Goal: Task Accomplishment & Management: Complete application form

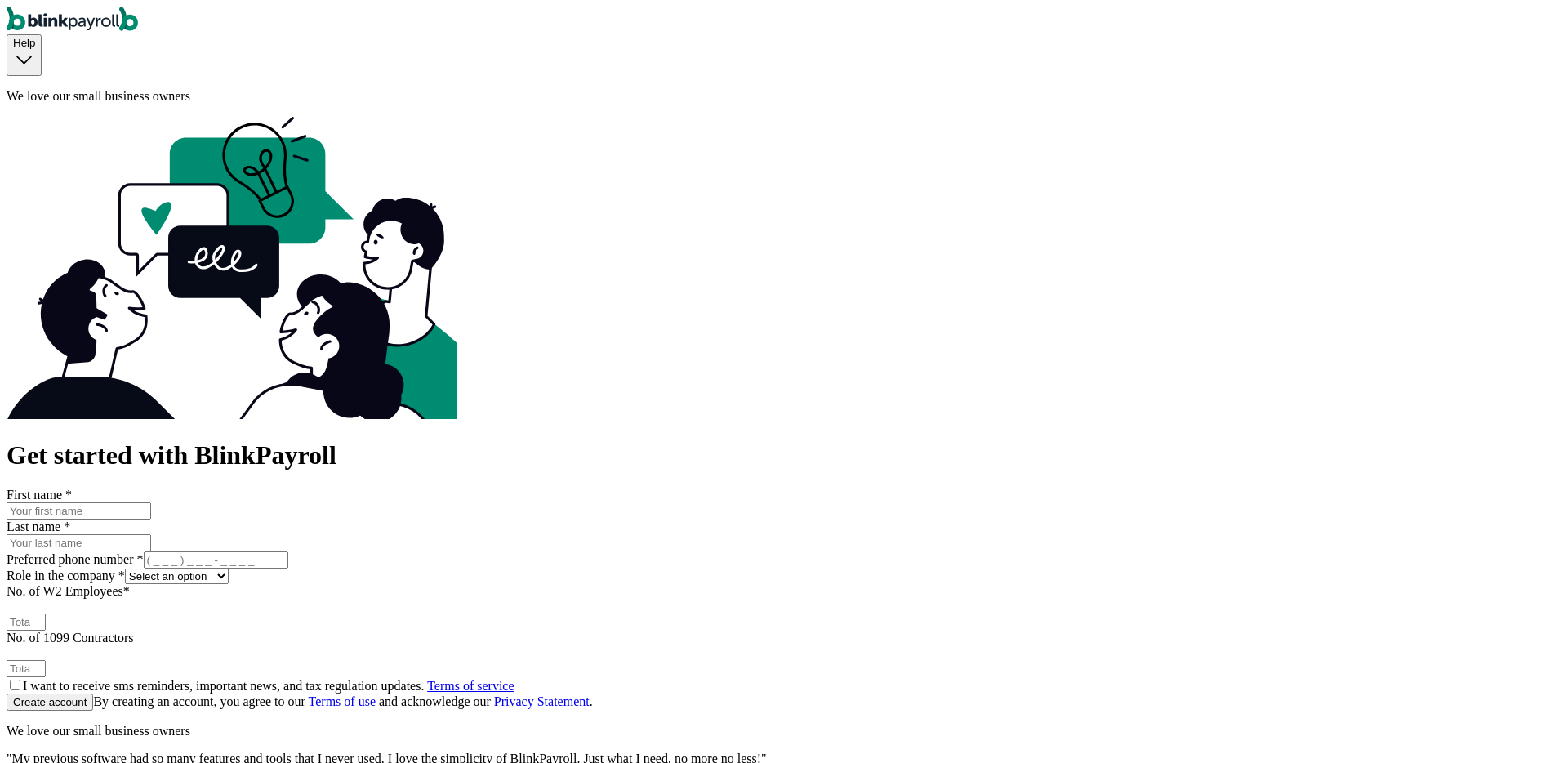
click at [152, 502] on input "First name *" at bounding box center [78, 510] width 144 height 17
type input "bhautik"
click at [152, 534] on input "Last name *" at bounding box center [78, 542] width 144 height 17
type input "maniya"
type input "(098) 766-7890"
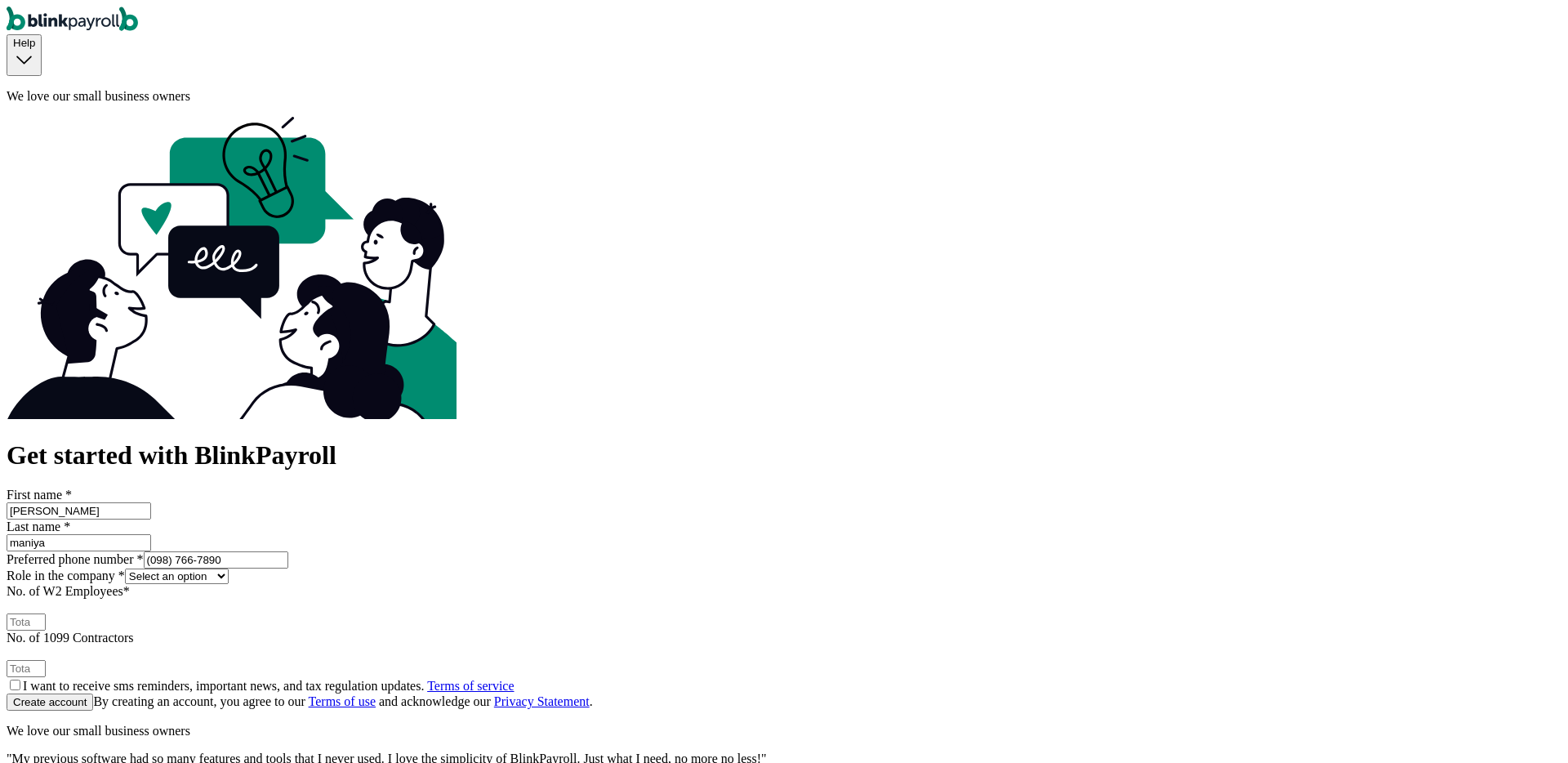
select select "owner"
click at [229, 569] on select "Select an option Business owner HR CPA / Accountant Other" at bounding box center [177, 576] width 103 height 15
type input "1"
click at [6, 693] on button "Create account" at bounding box center [49, 701] width 86 height 17
click at [720, 440] on div "Get started with BlinkPayroll First name * bhautik Last name * maniya Preferred…" at bounding box center [784, 575] width 1556 height 270
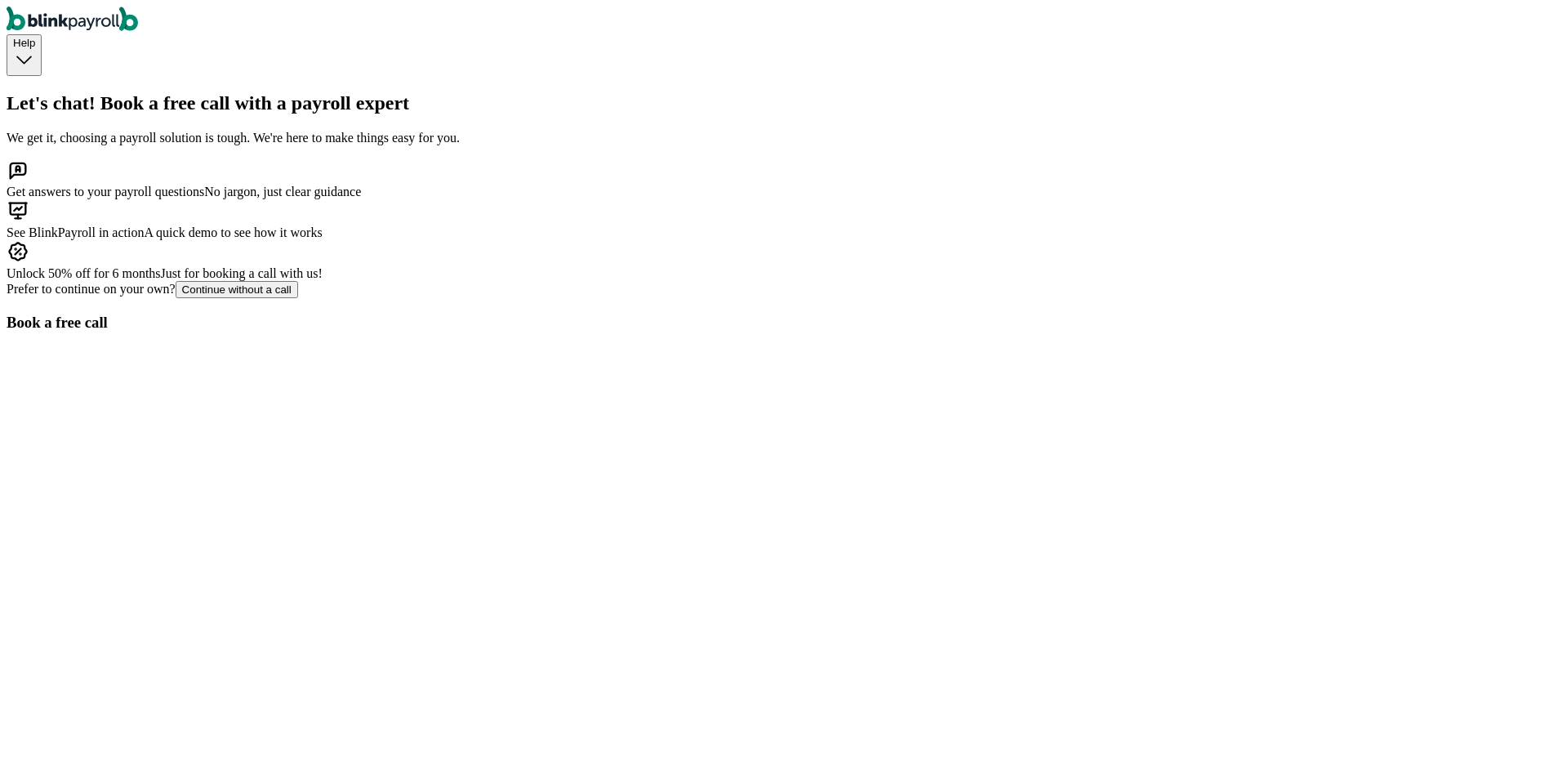
click at [291, 296] on div "Continue without a call" at bounding box center [236, 290] width 110 height 12
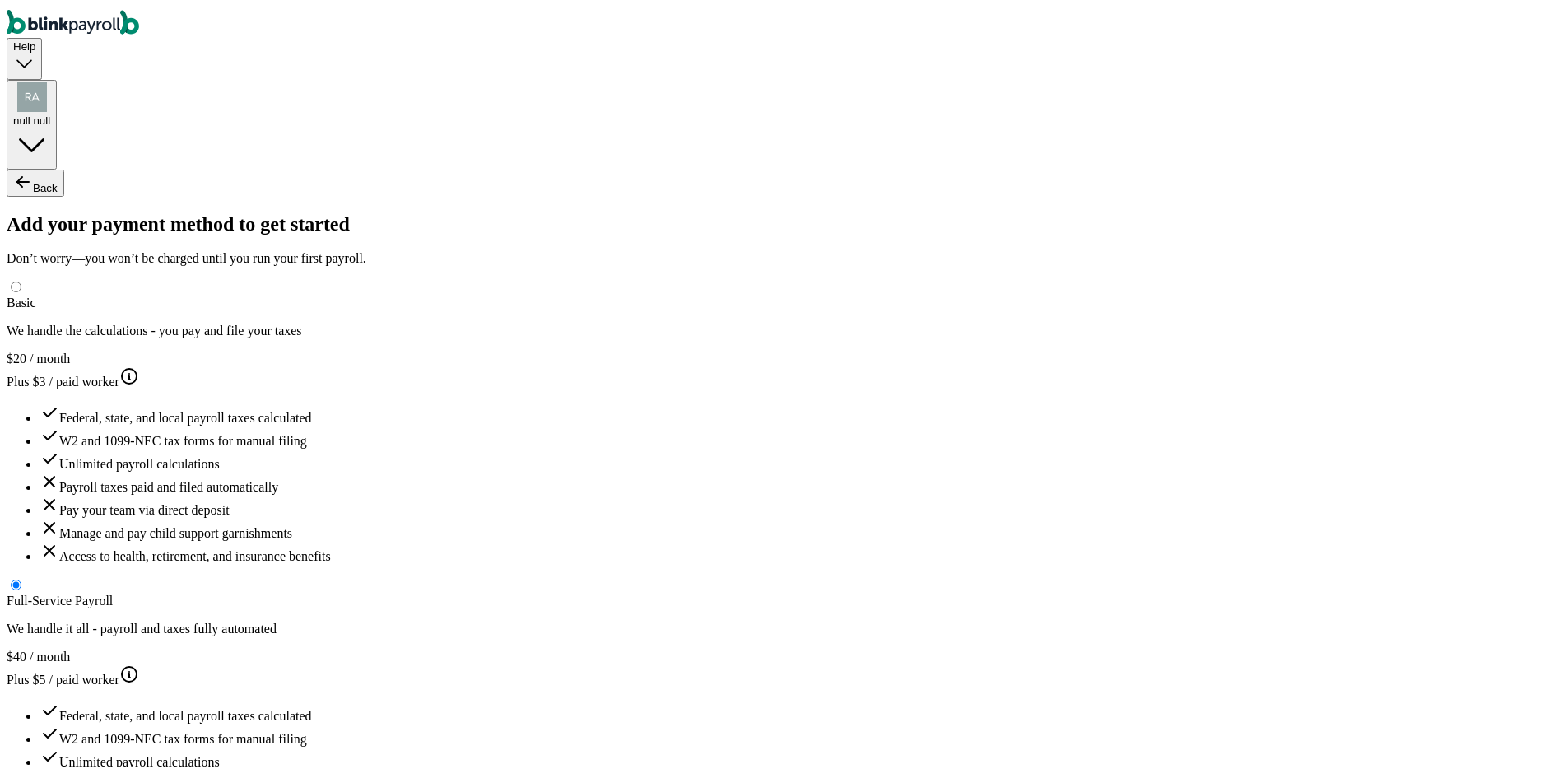
type input "bhautik"
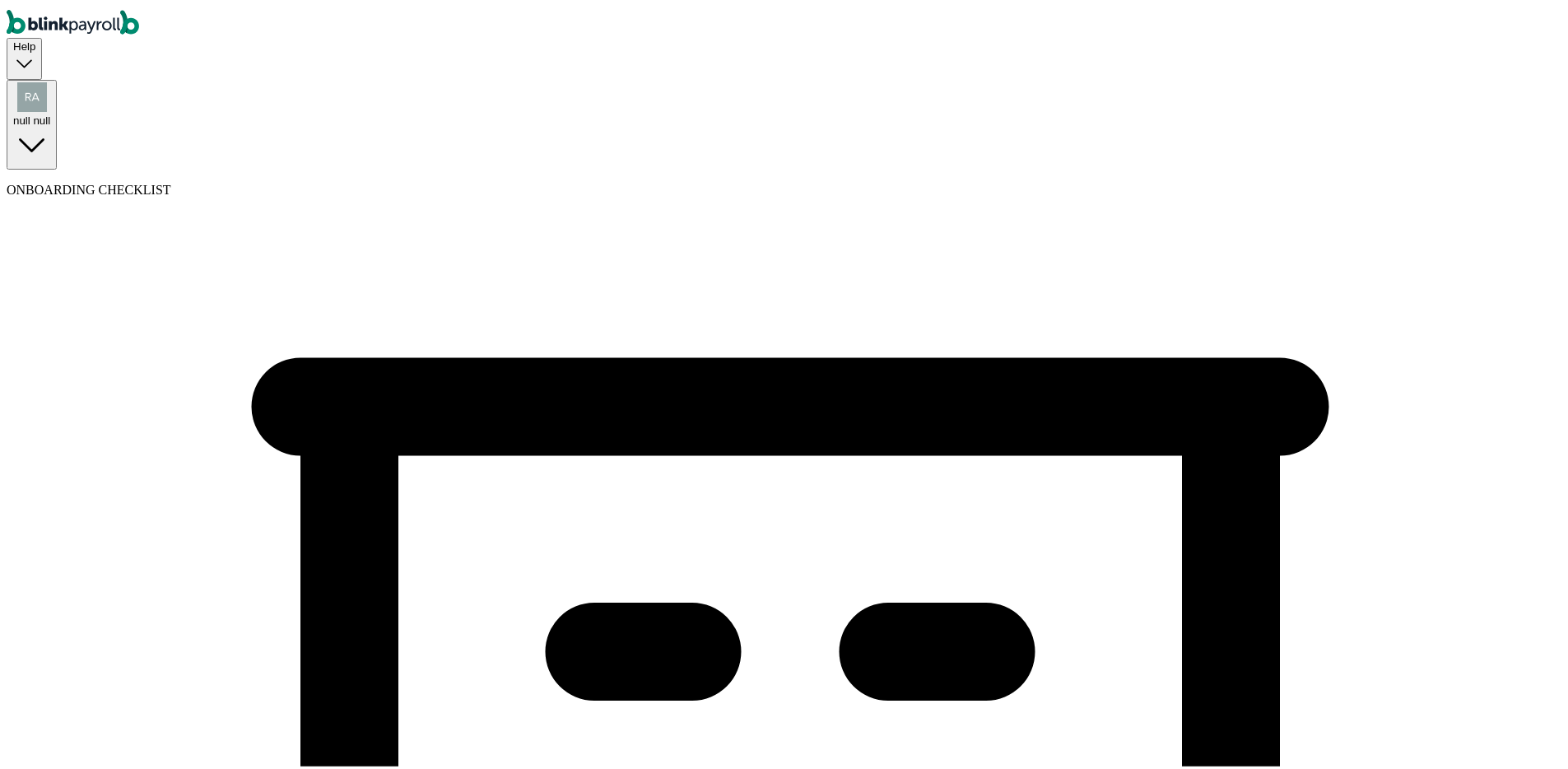
type input "BHautik==="
type input "BHautik"
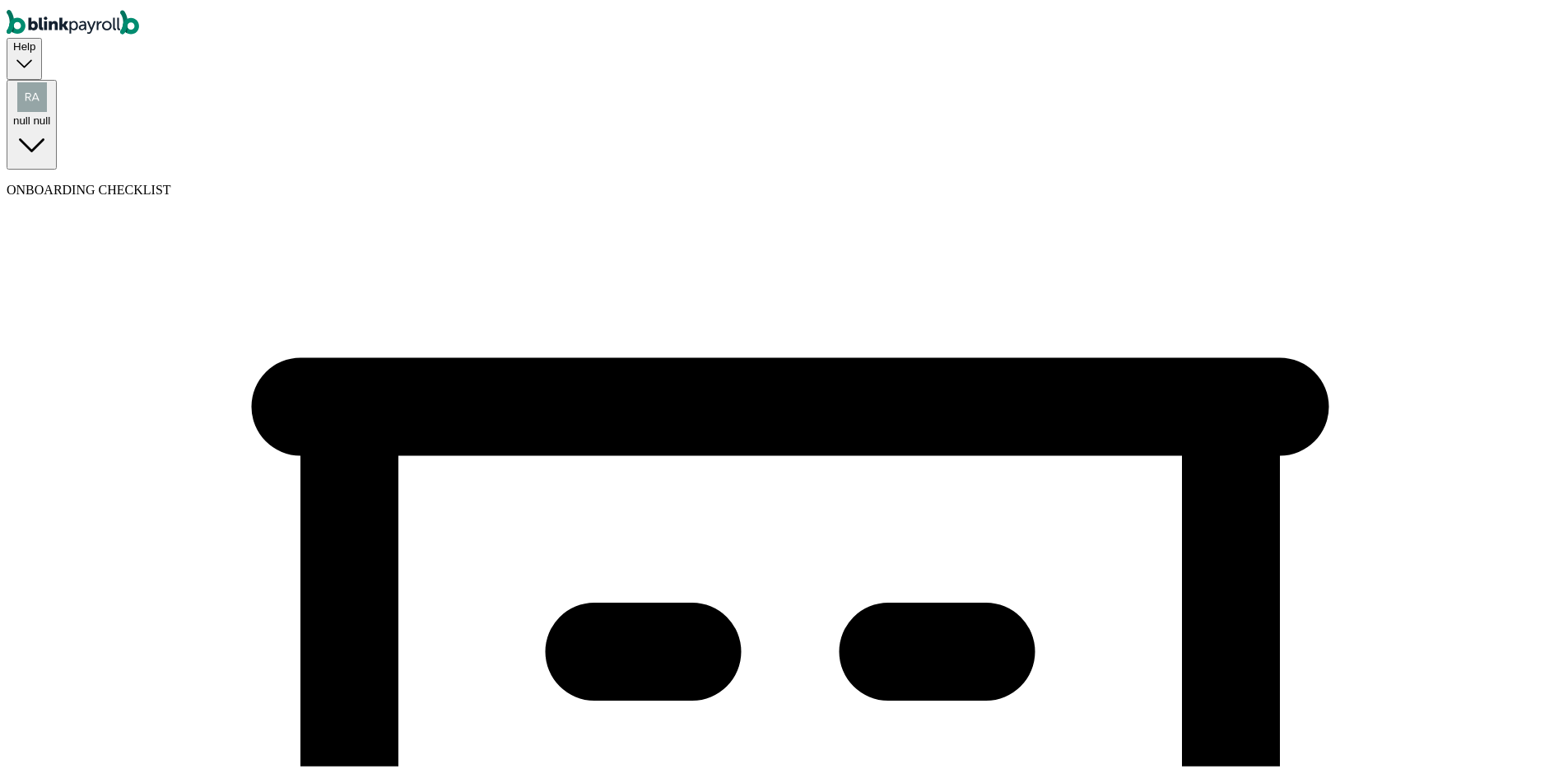
type input "(123) 456-7823"
select select "Sole proprietorship"
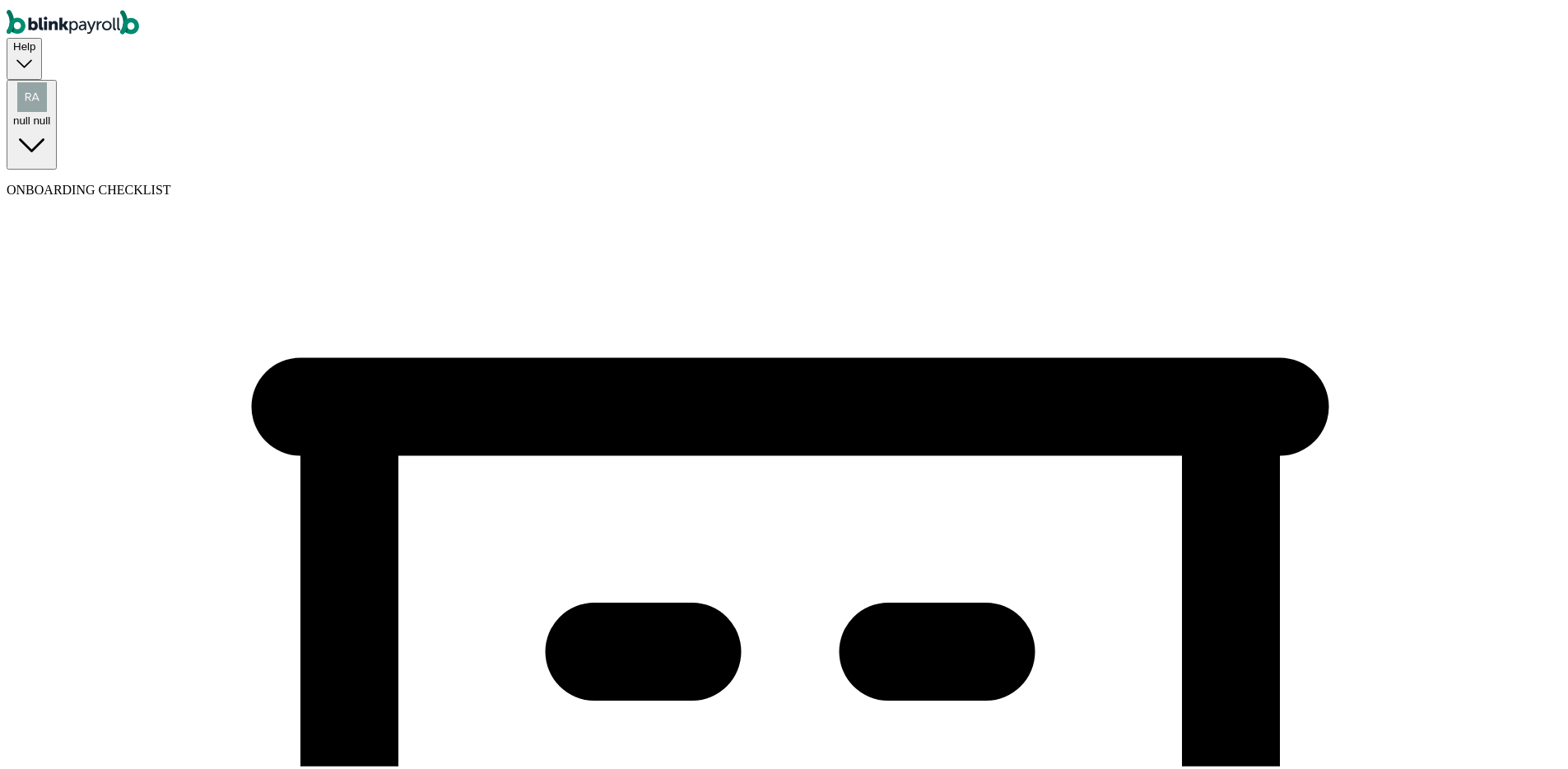
select select "Auto or Machine Sales"
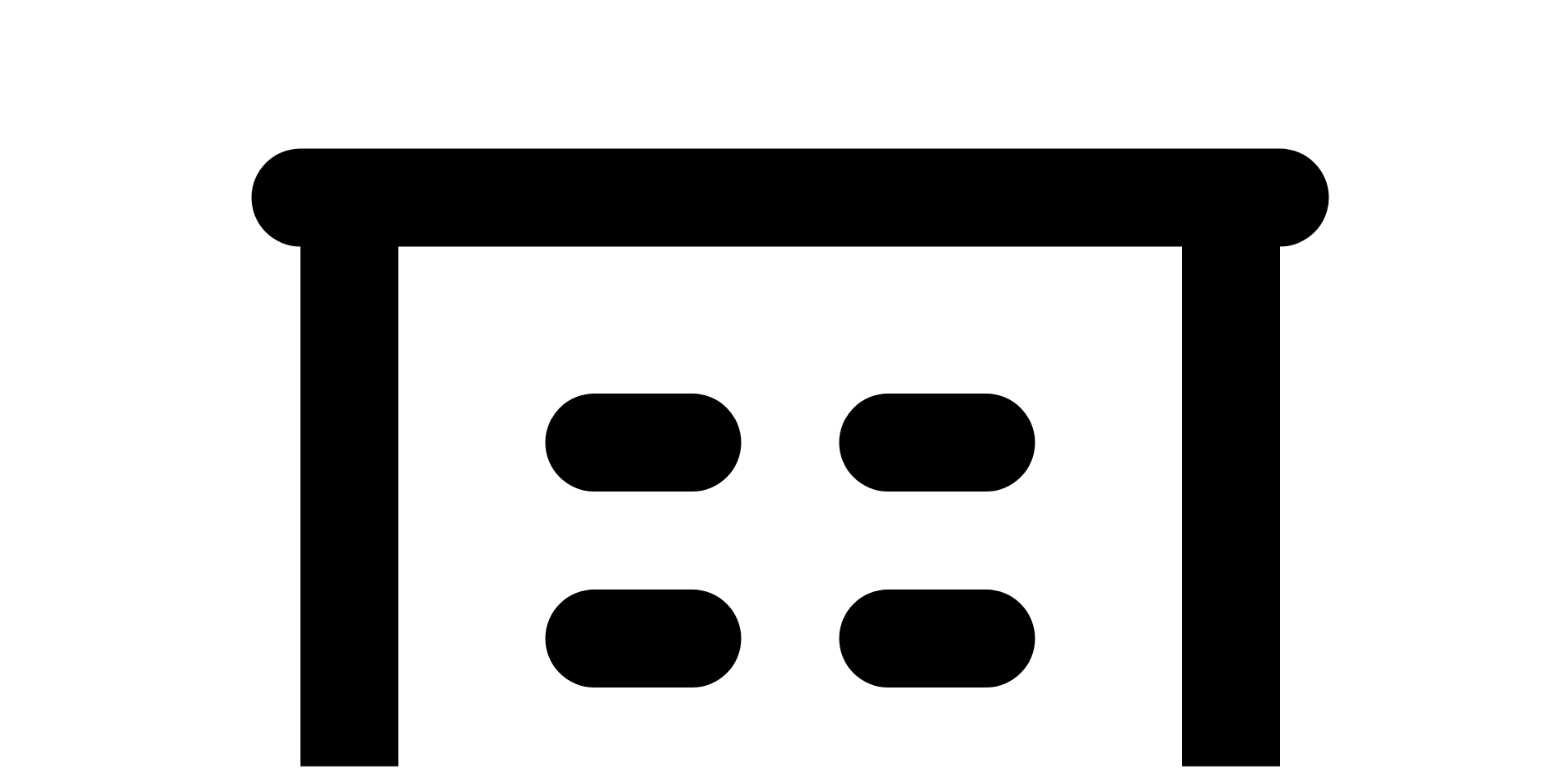
scroll to position [211, 0]
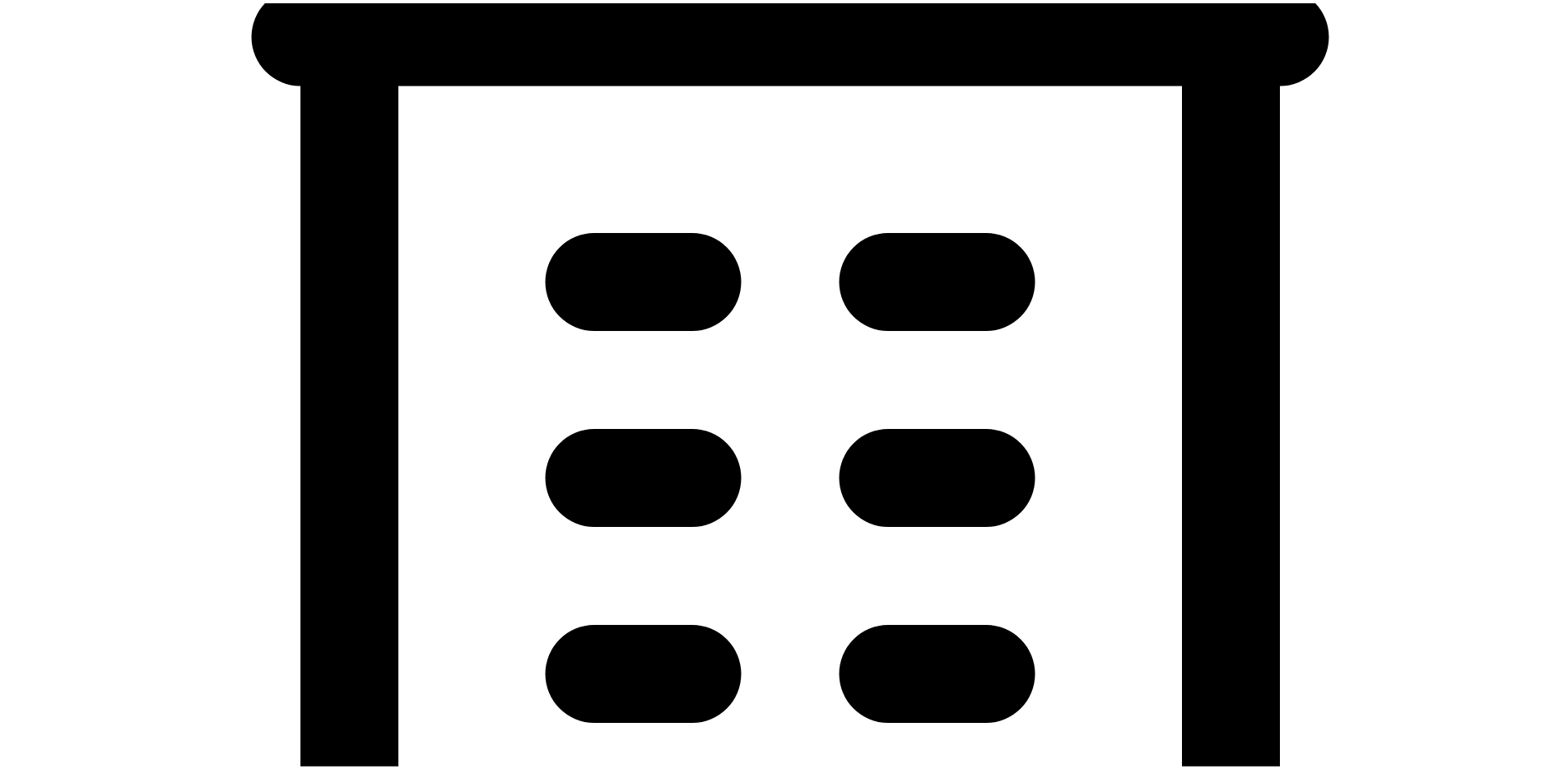
scroll to position [387, 0]
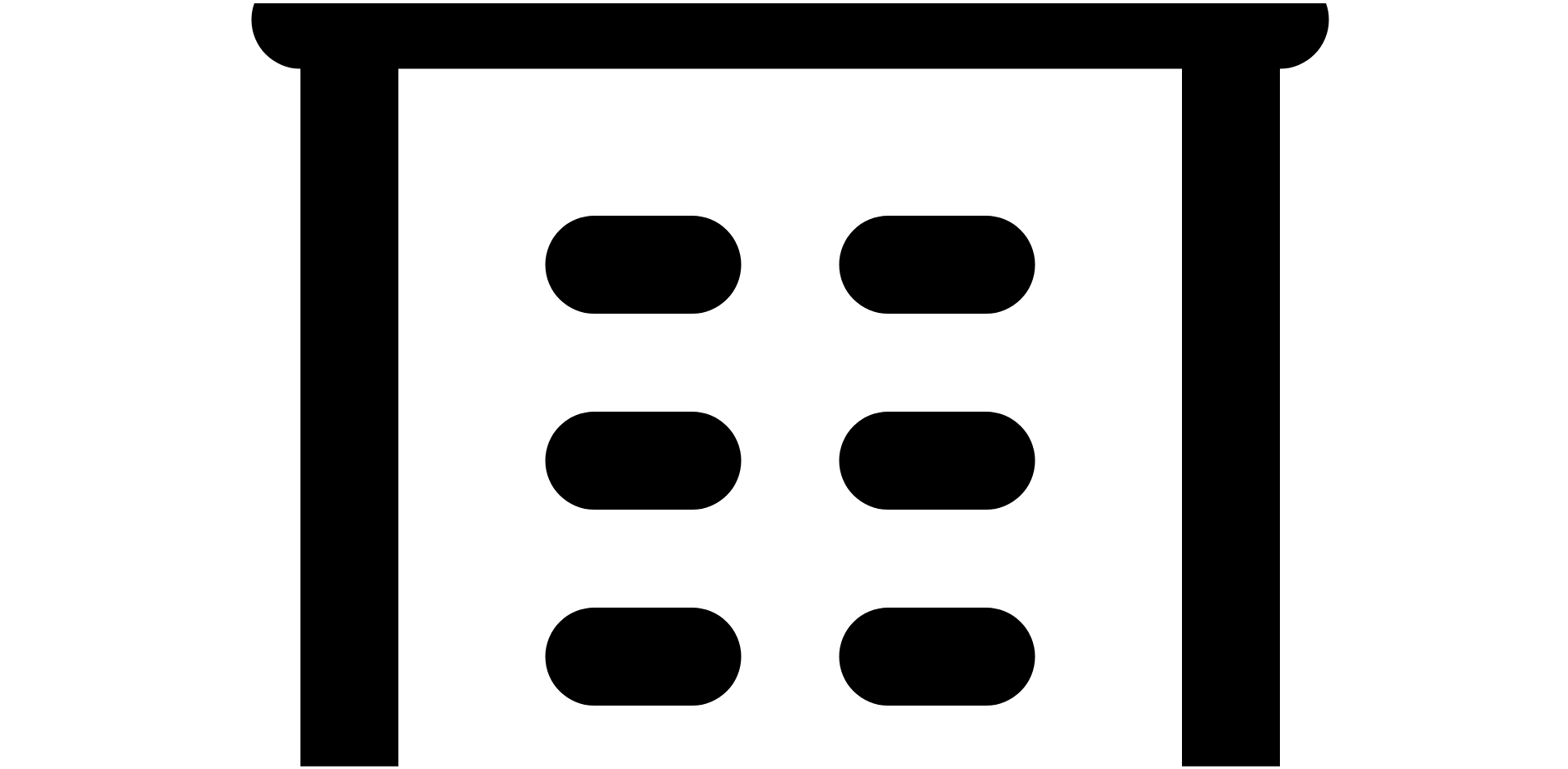
type input "09/09/2025"
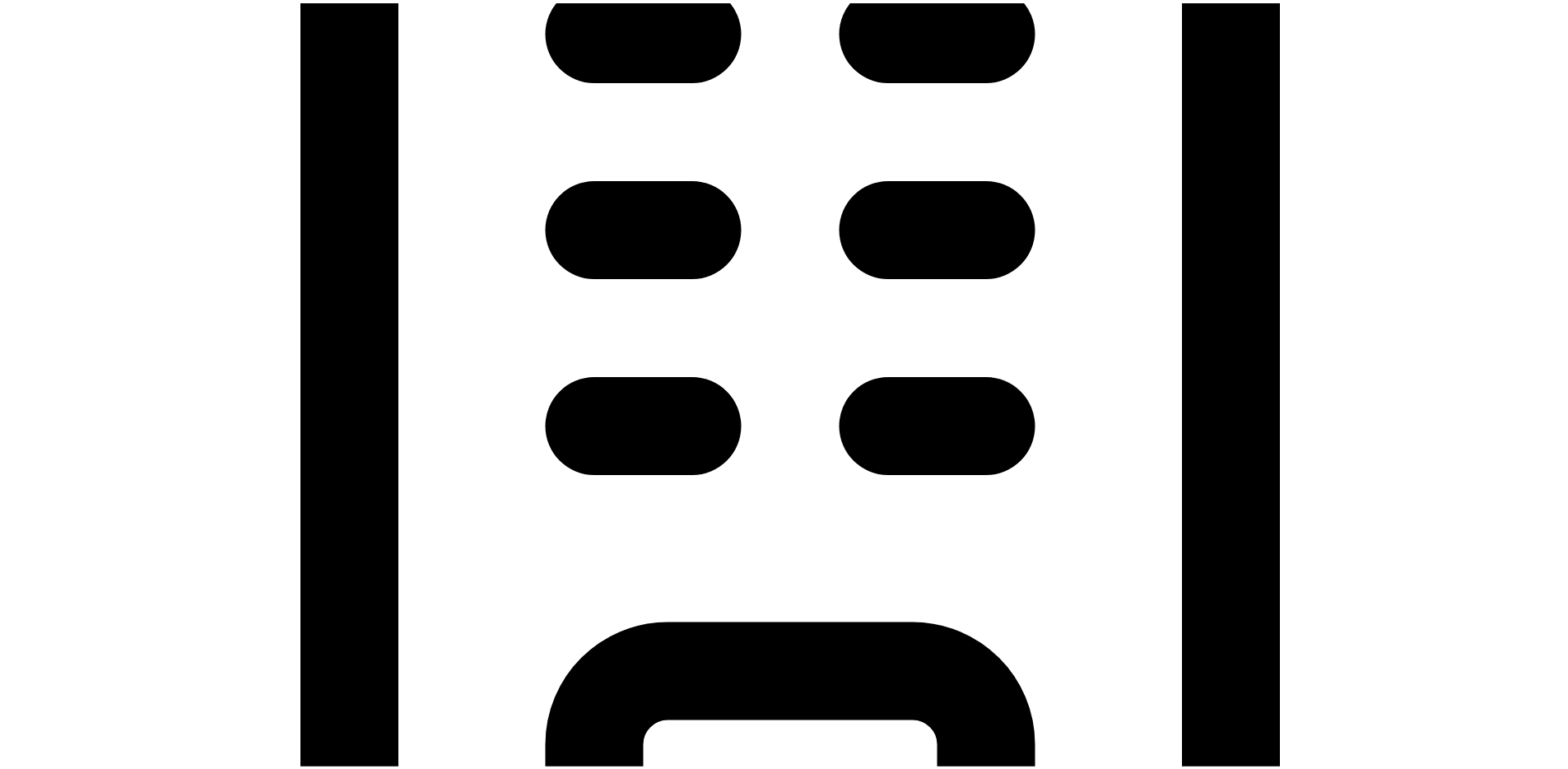
scroll to position [614, 0]
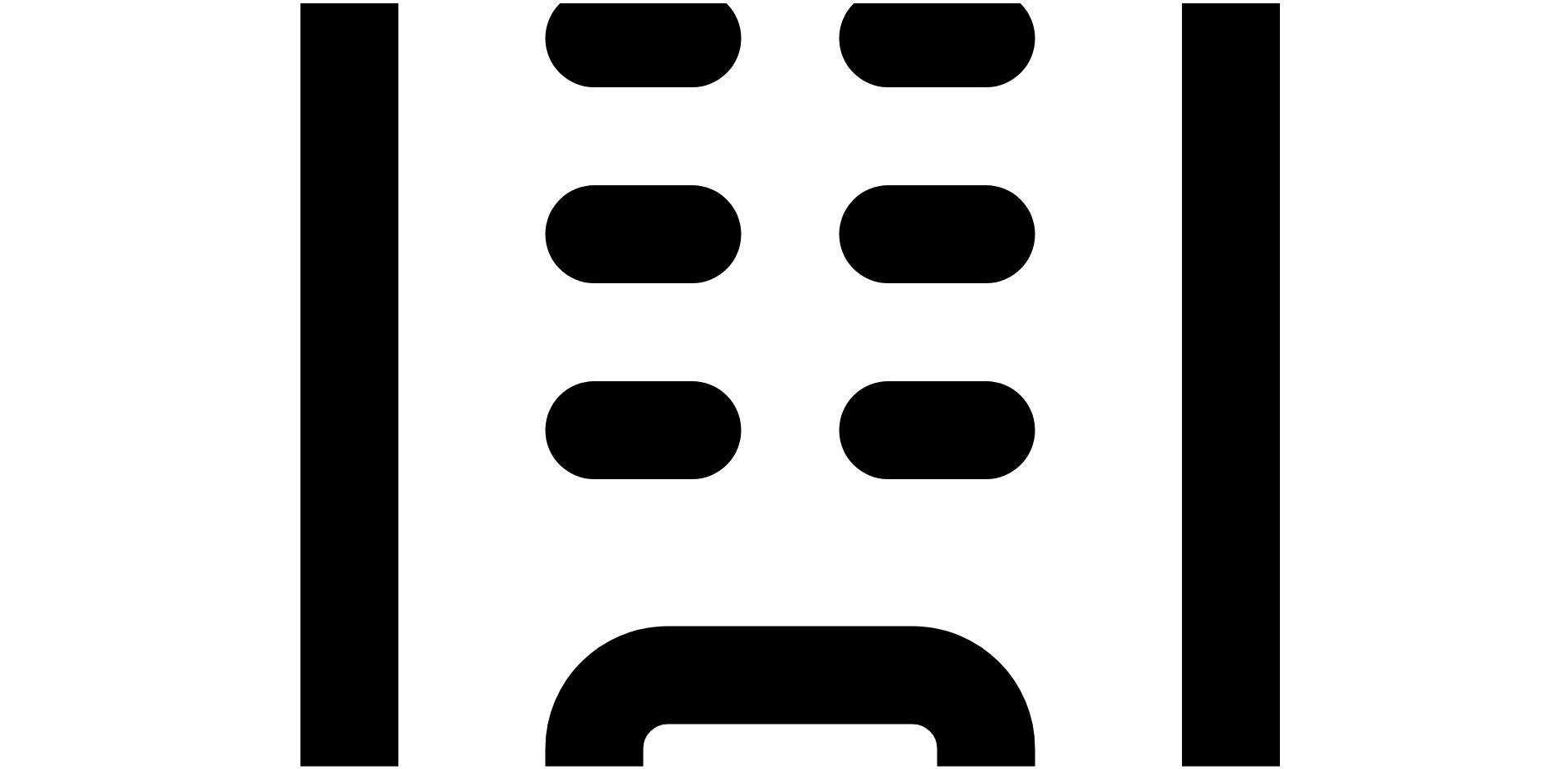
type input "45 1/2 10th St SW"
type input "Barberton"
type input "OH"
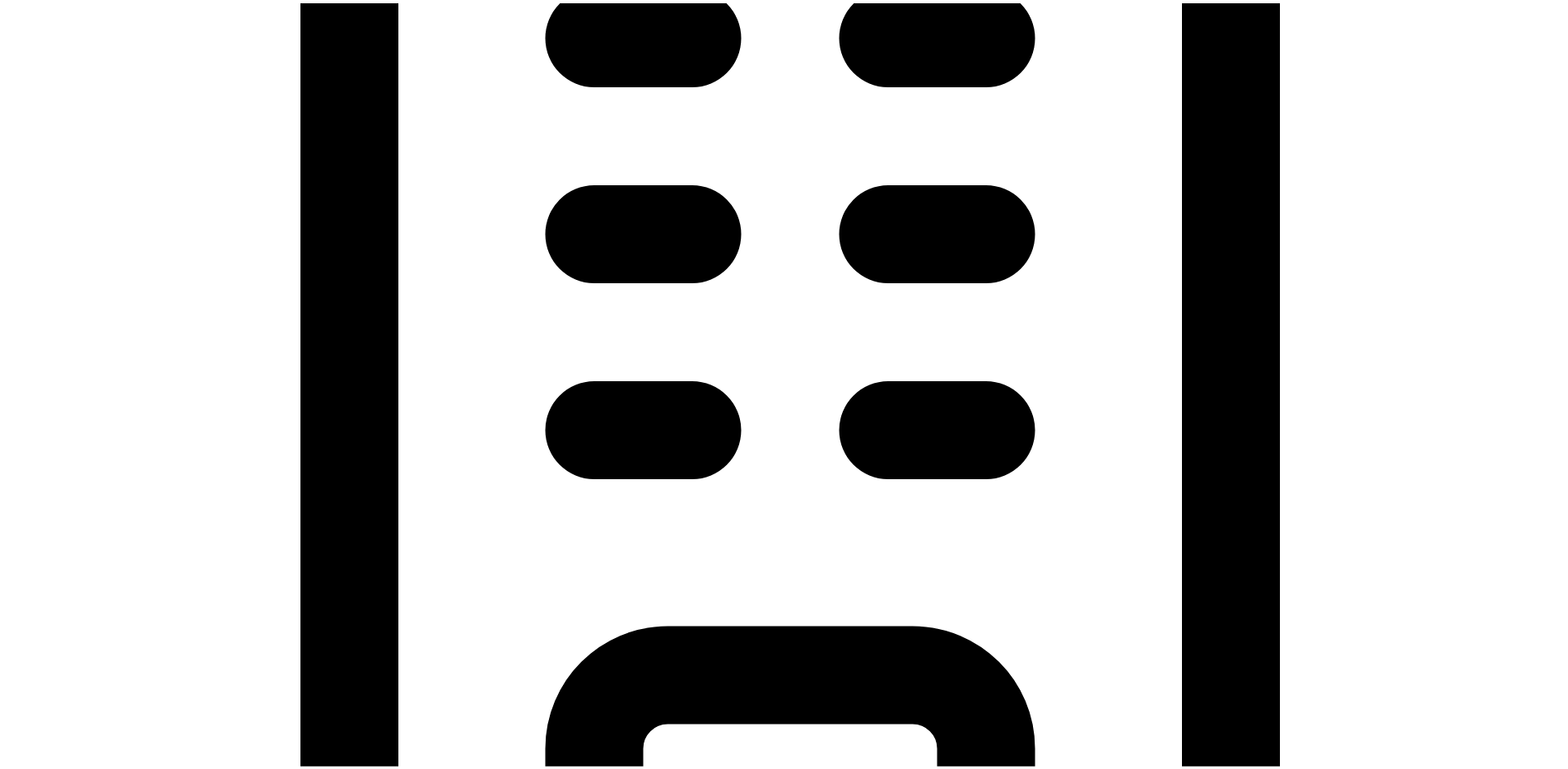
type input "44203"
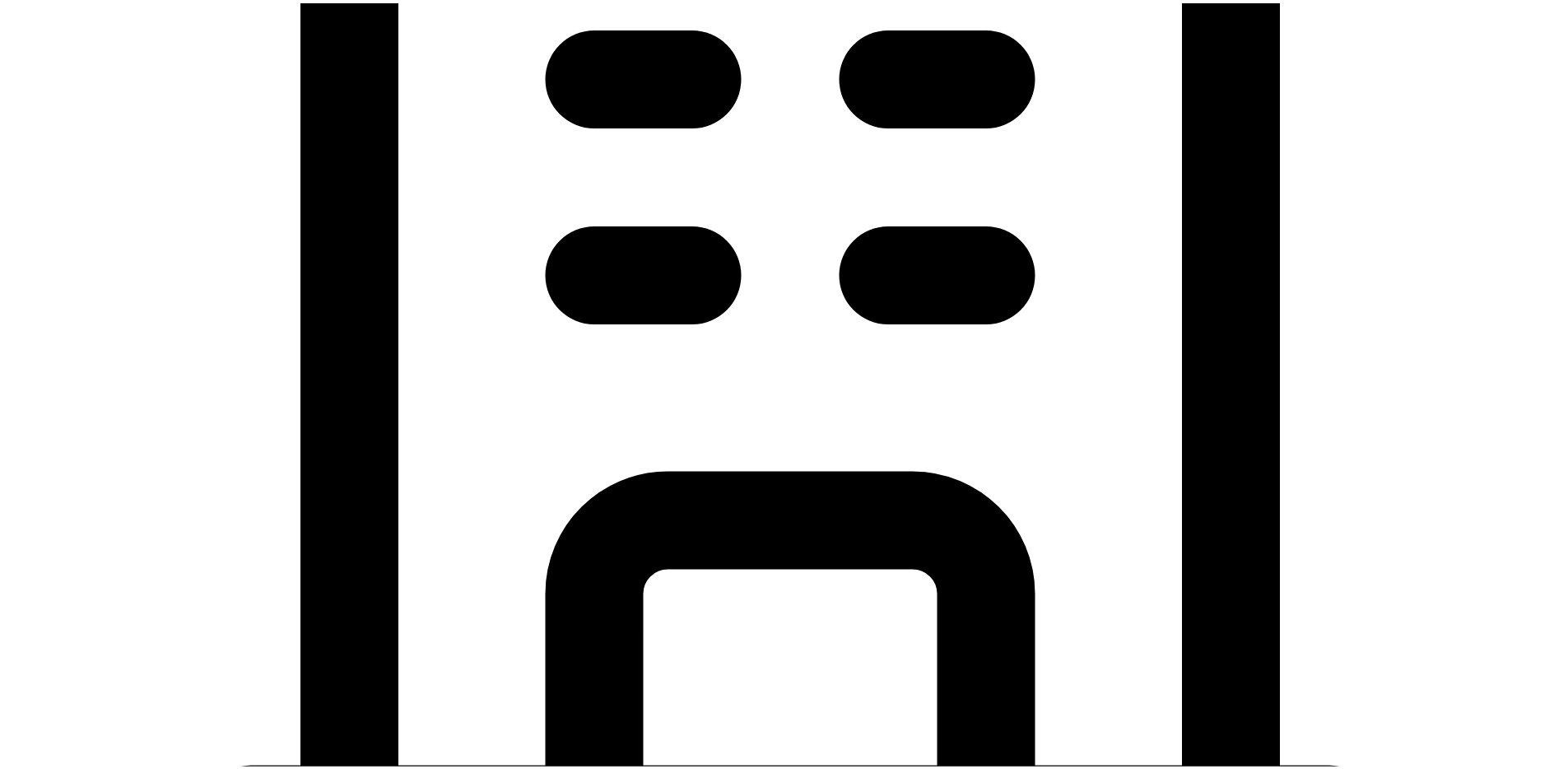
scroll to position [794, 0]
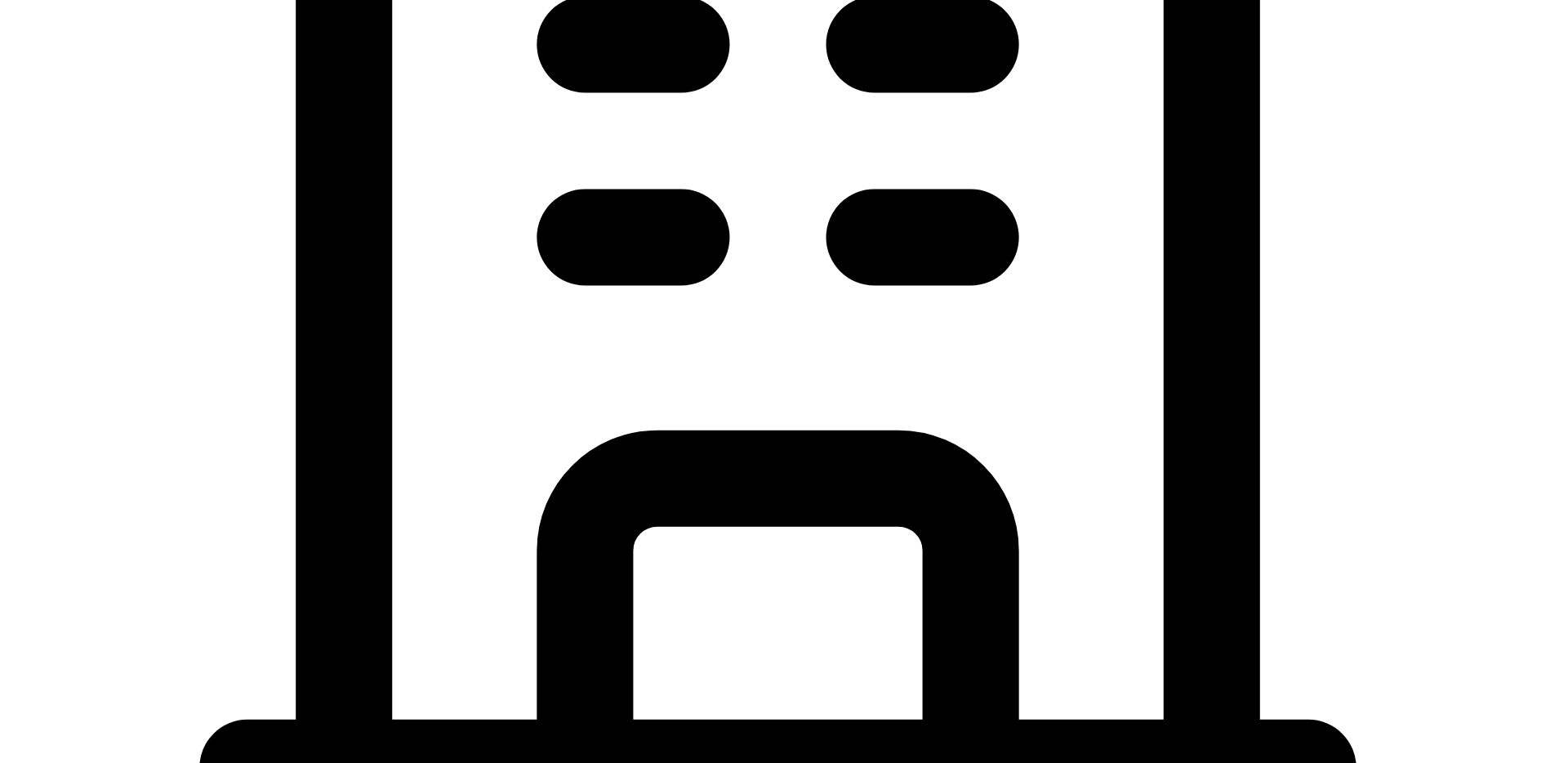
checkbox input "true"
type input "45 1/2 10th St SW"
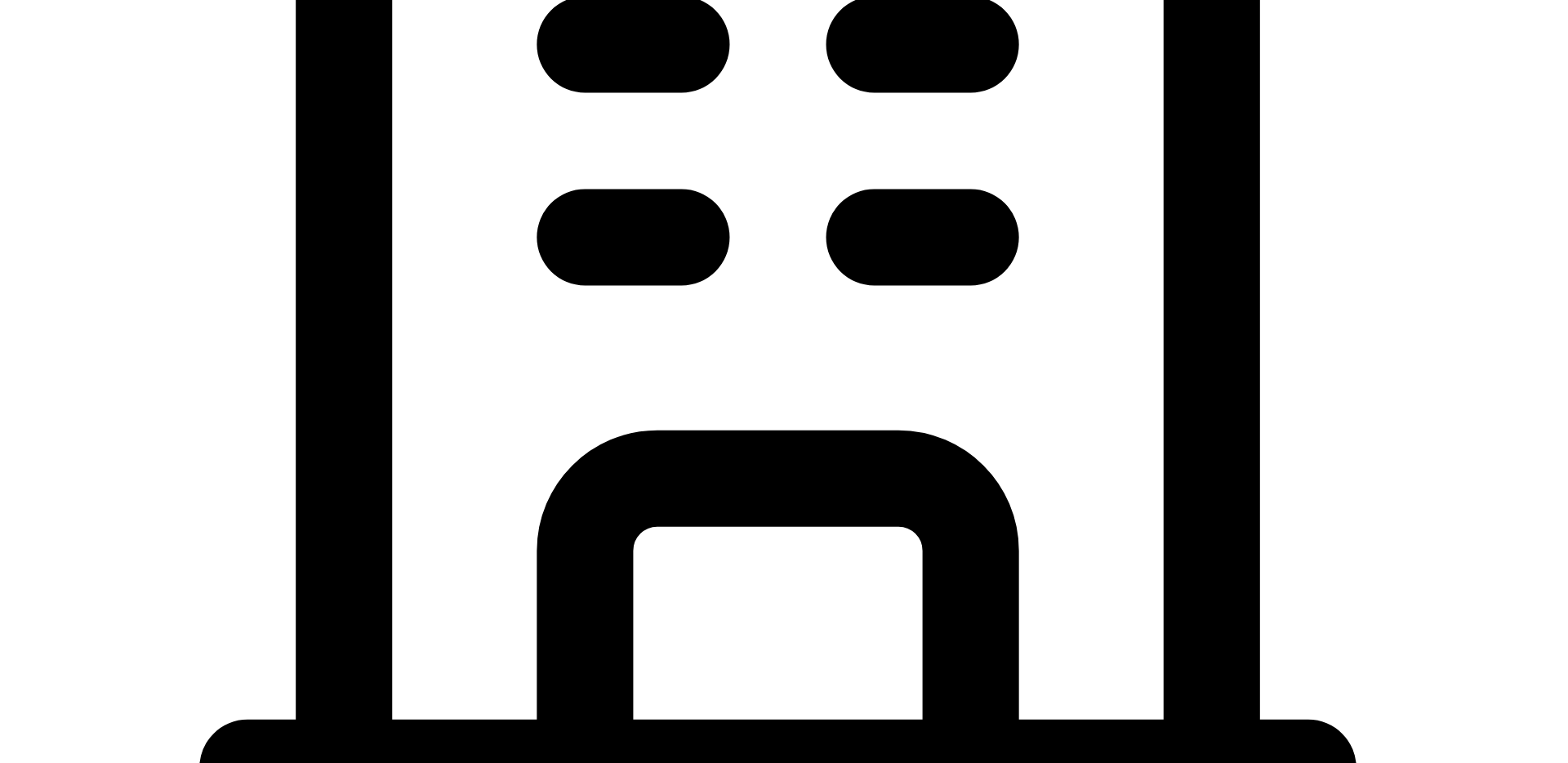
type input "Barberton"
type input "OH"
type input "44203"
type input "OH"
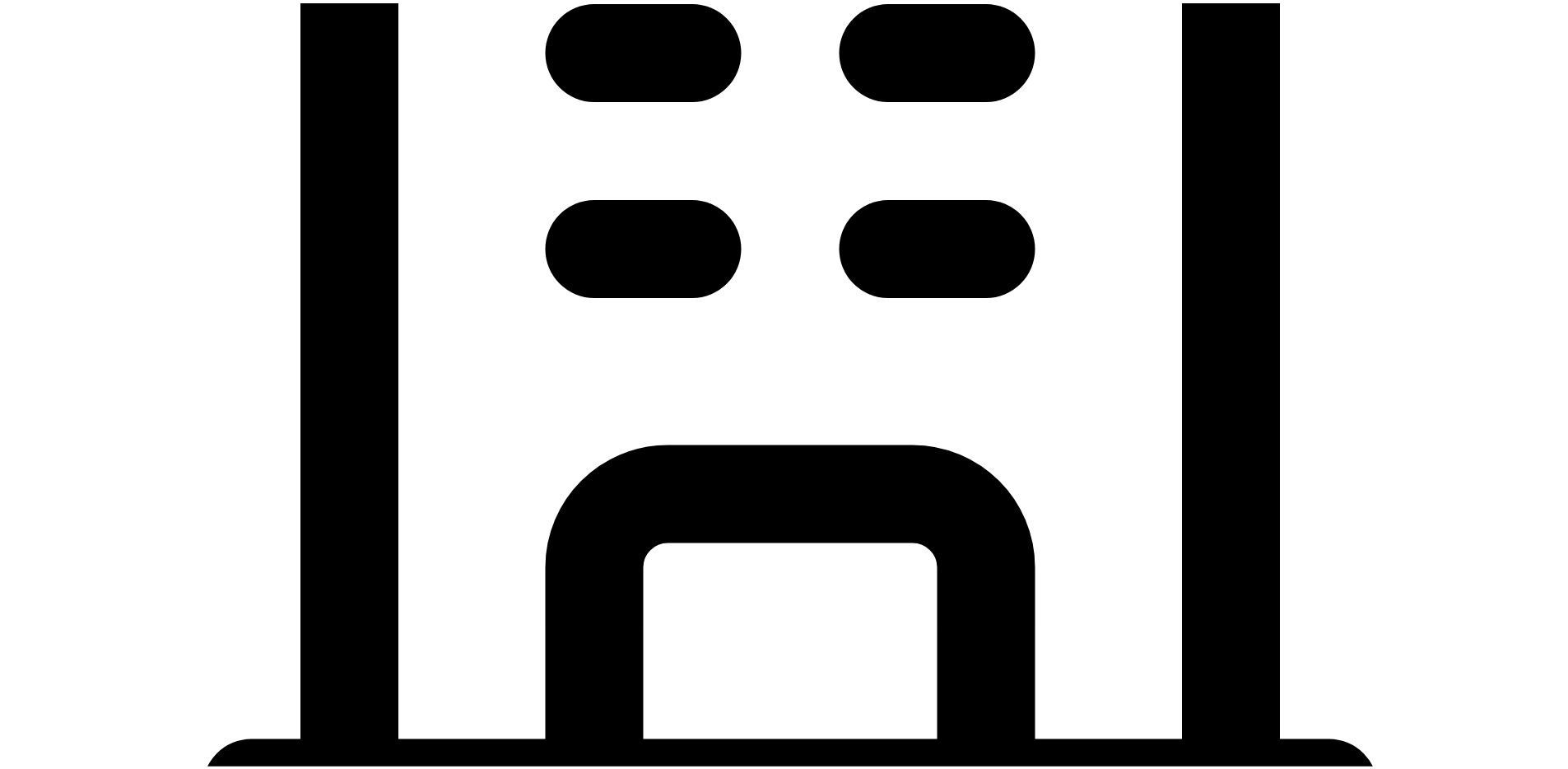
scroll to position [892, 0]
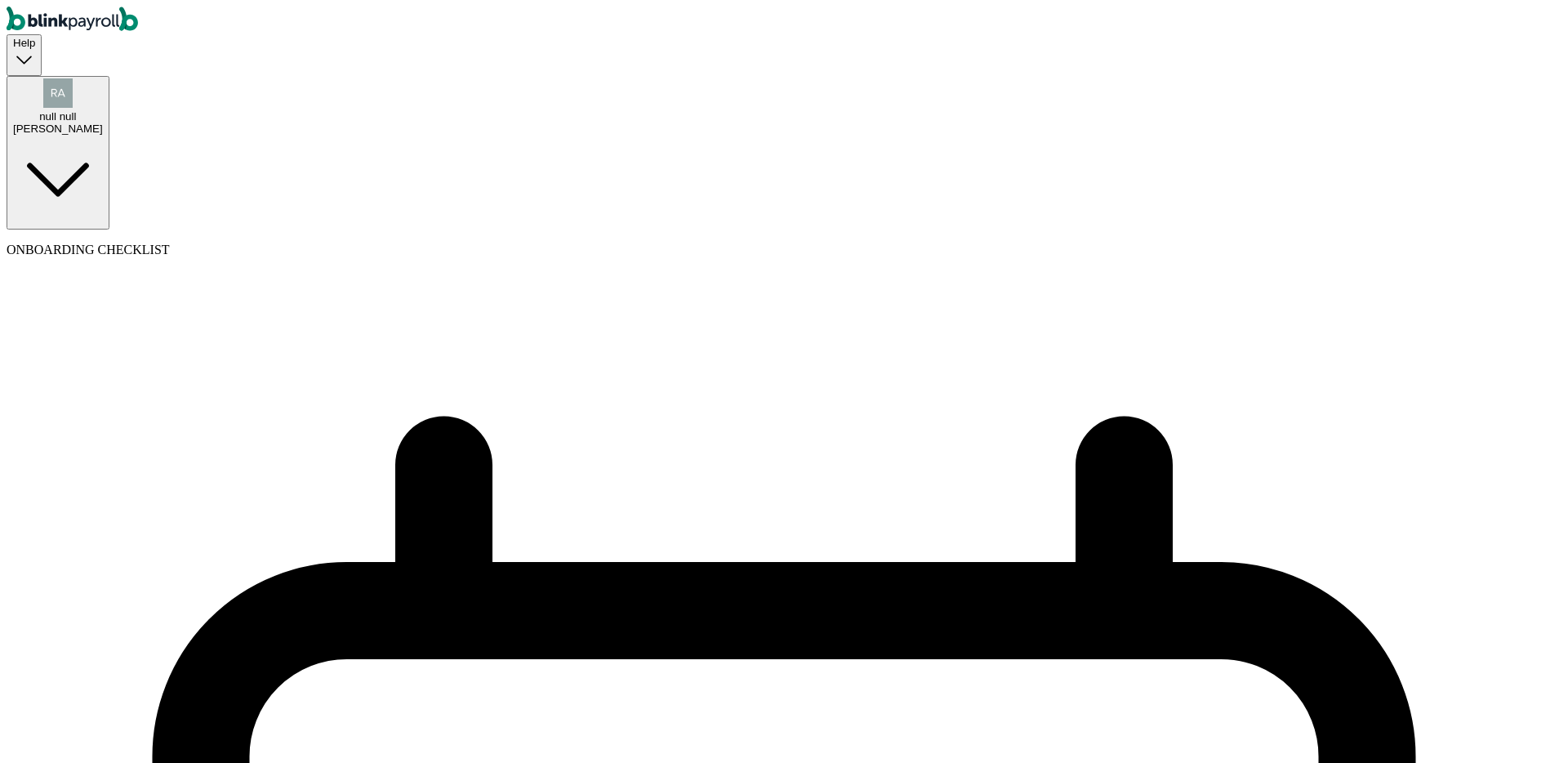
select select "semimonthly"
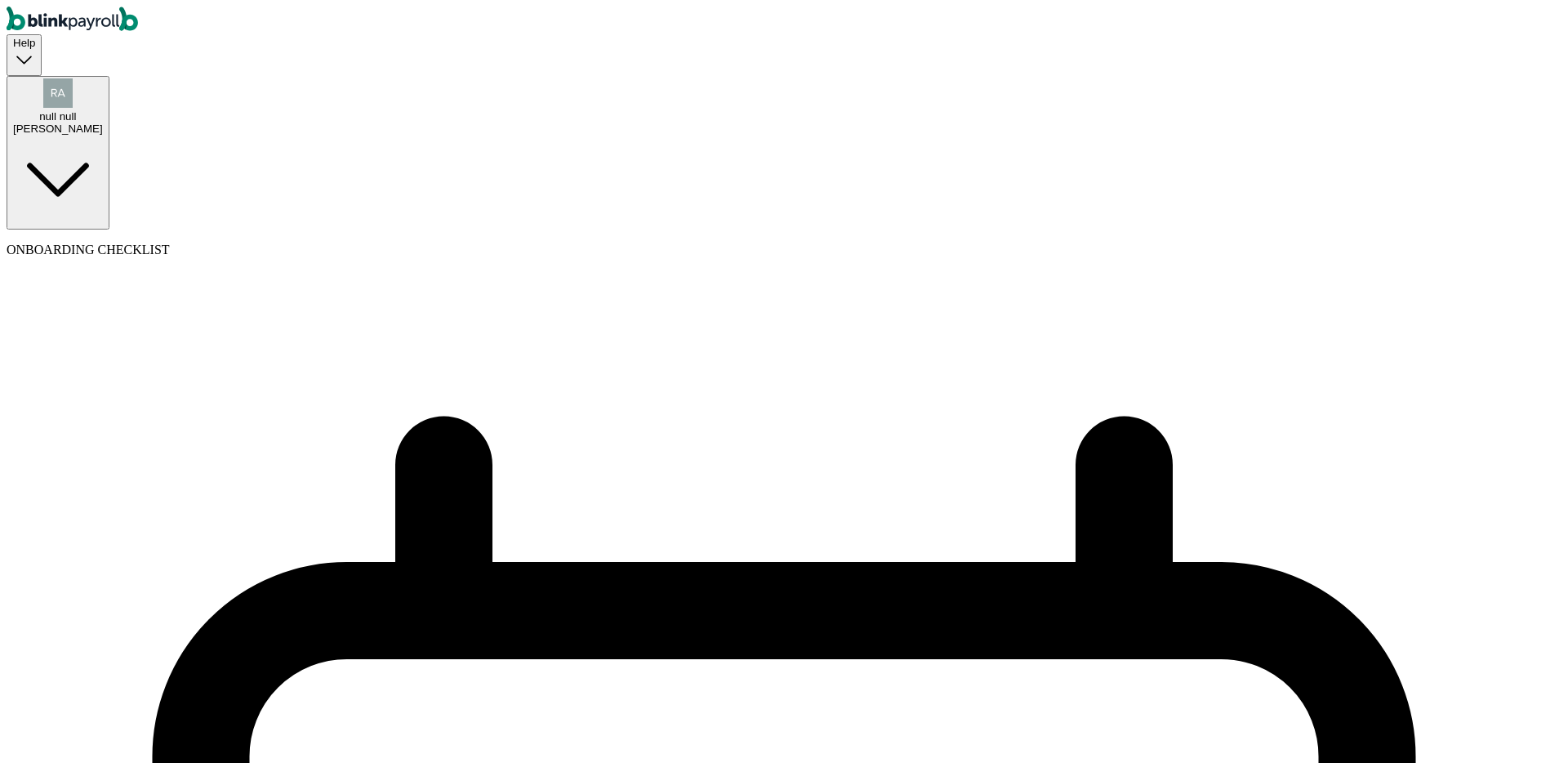
radio input "true"
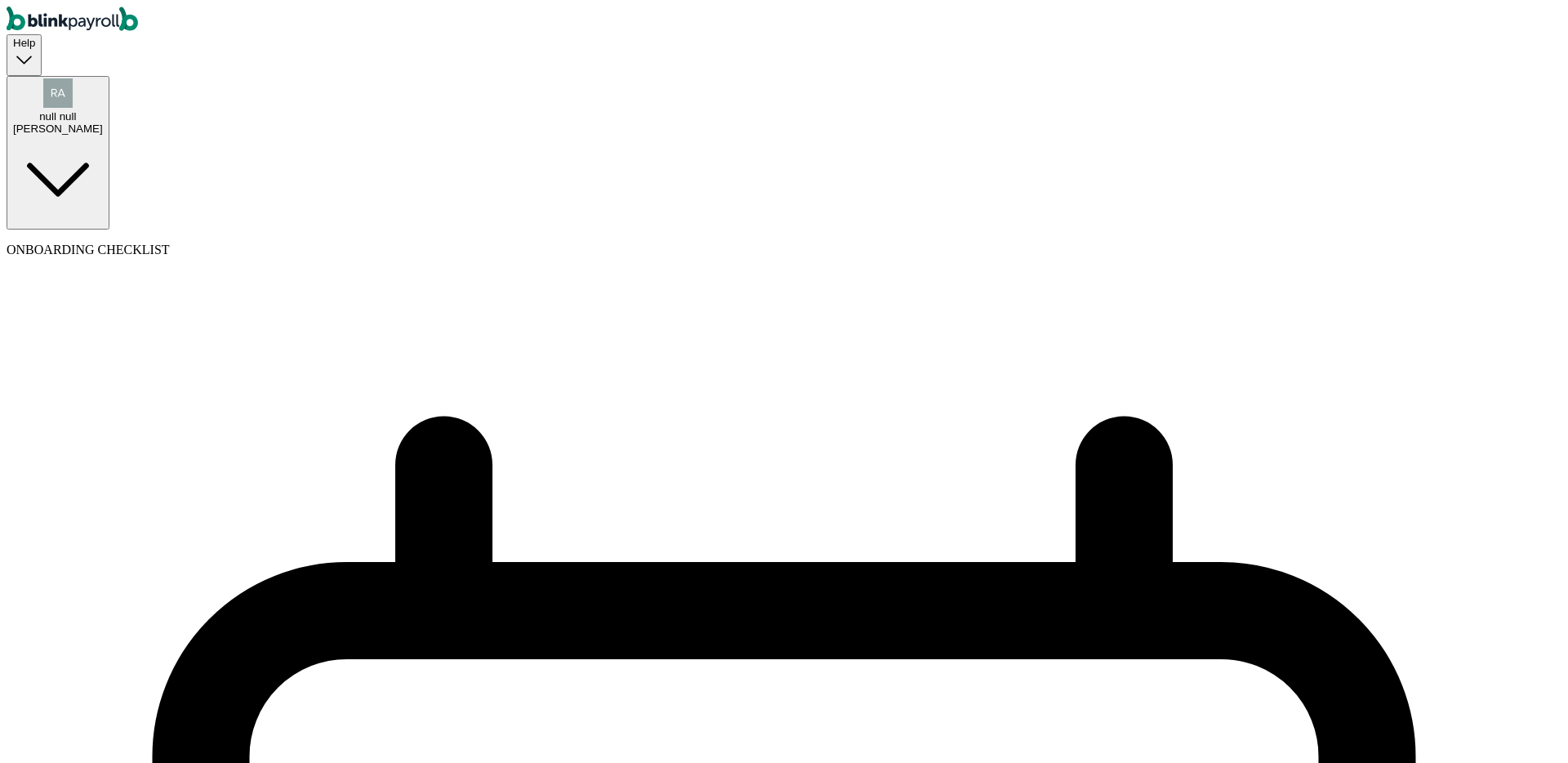
radio input "true"
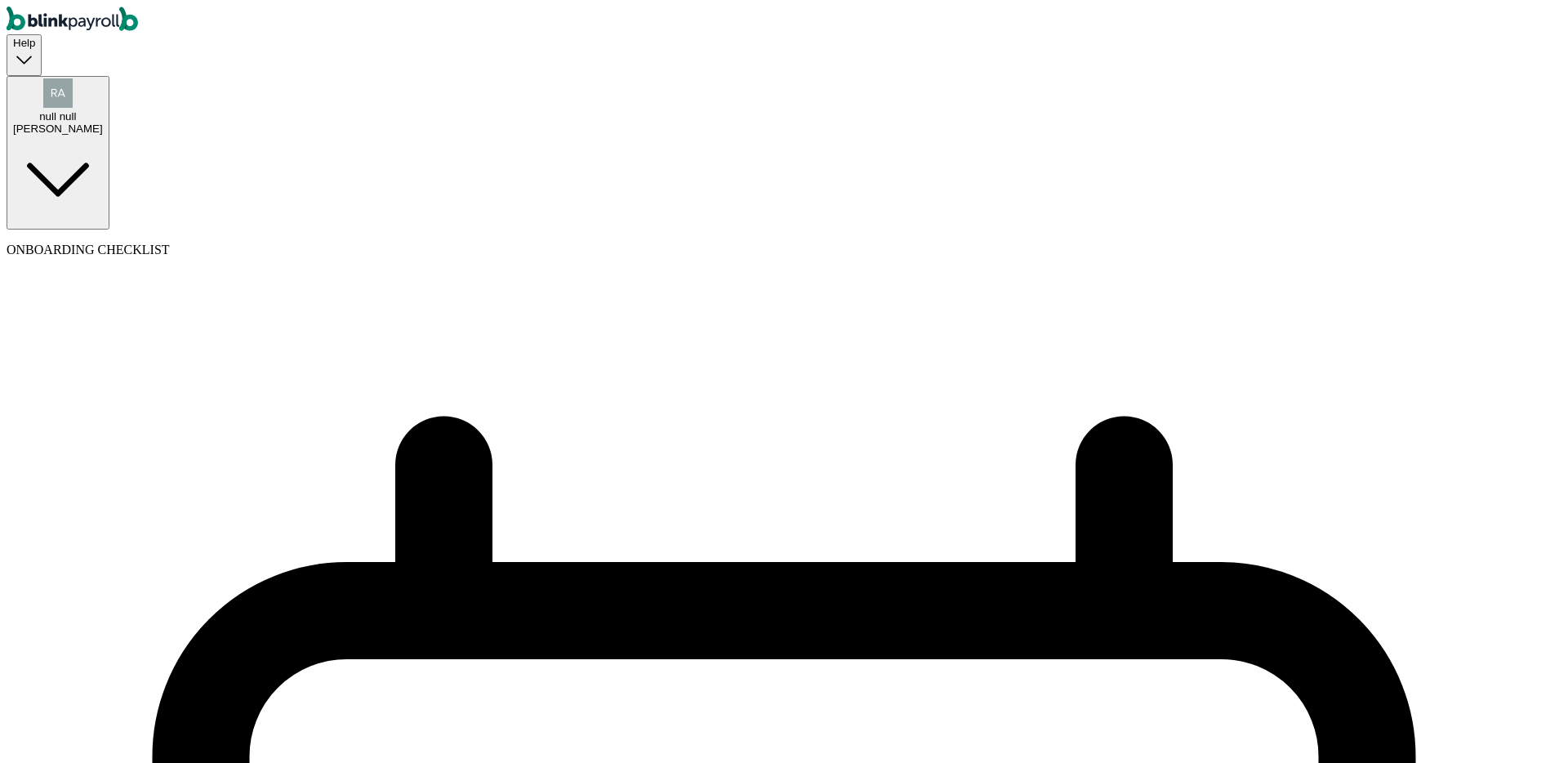
radio input "true"
select select "1"
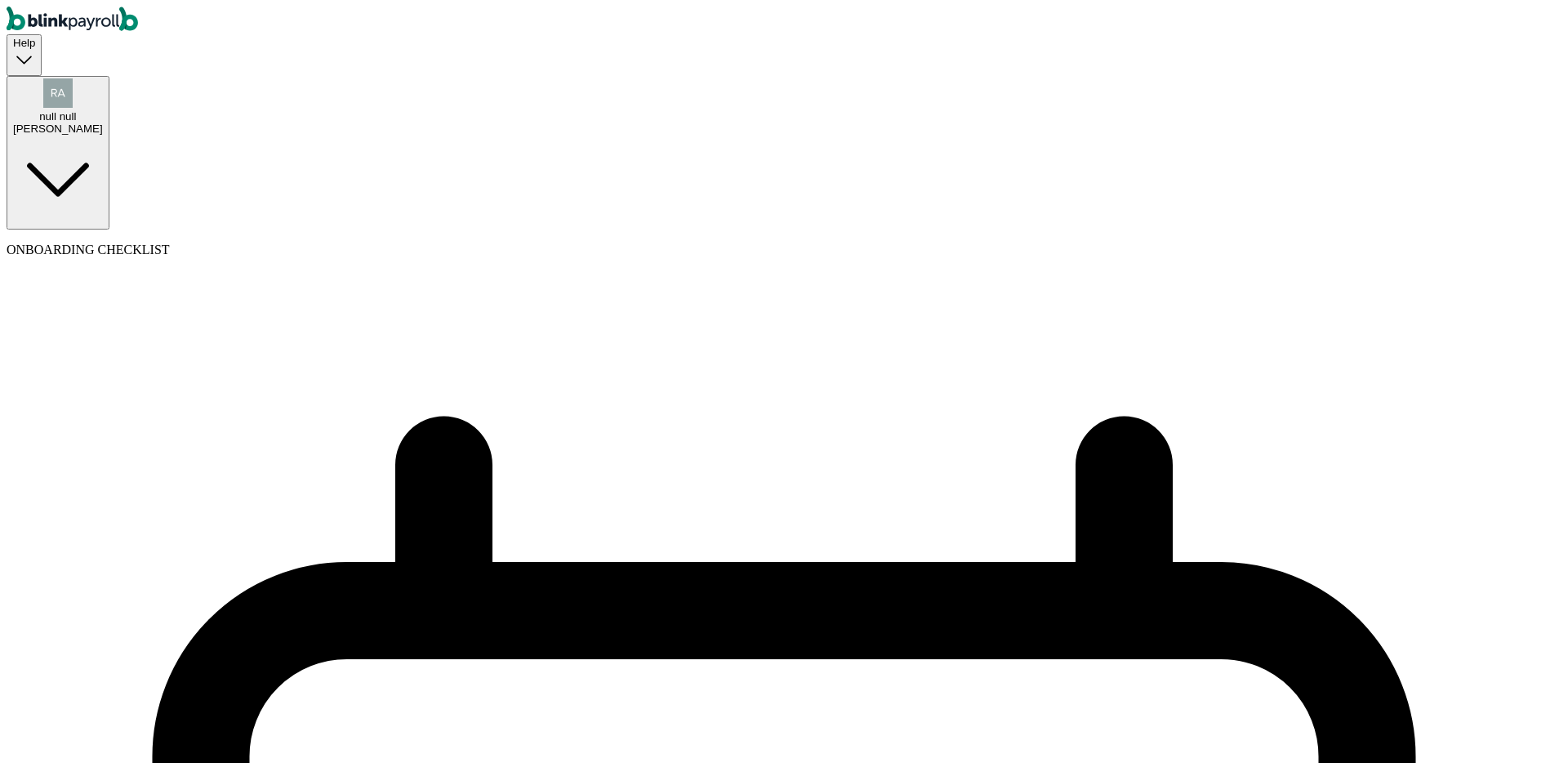
select select "14"
select select "09/14/2025"
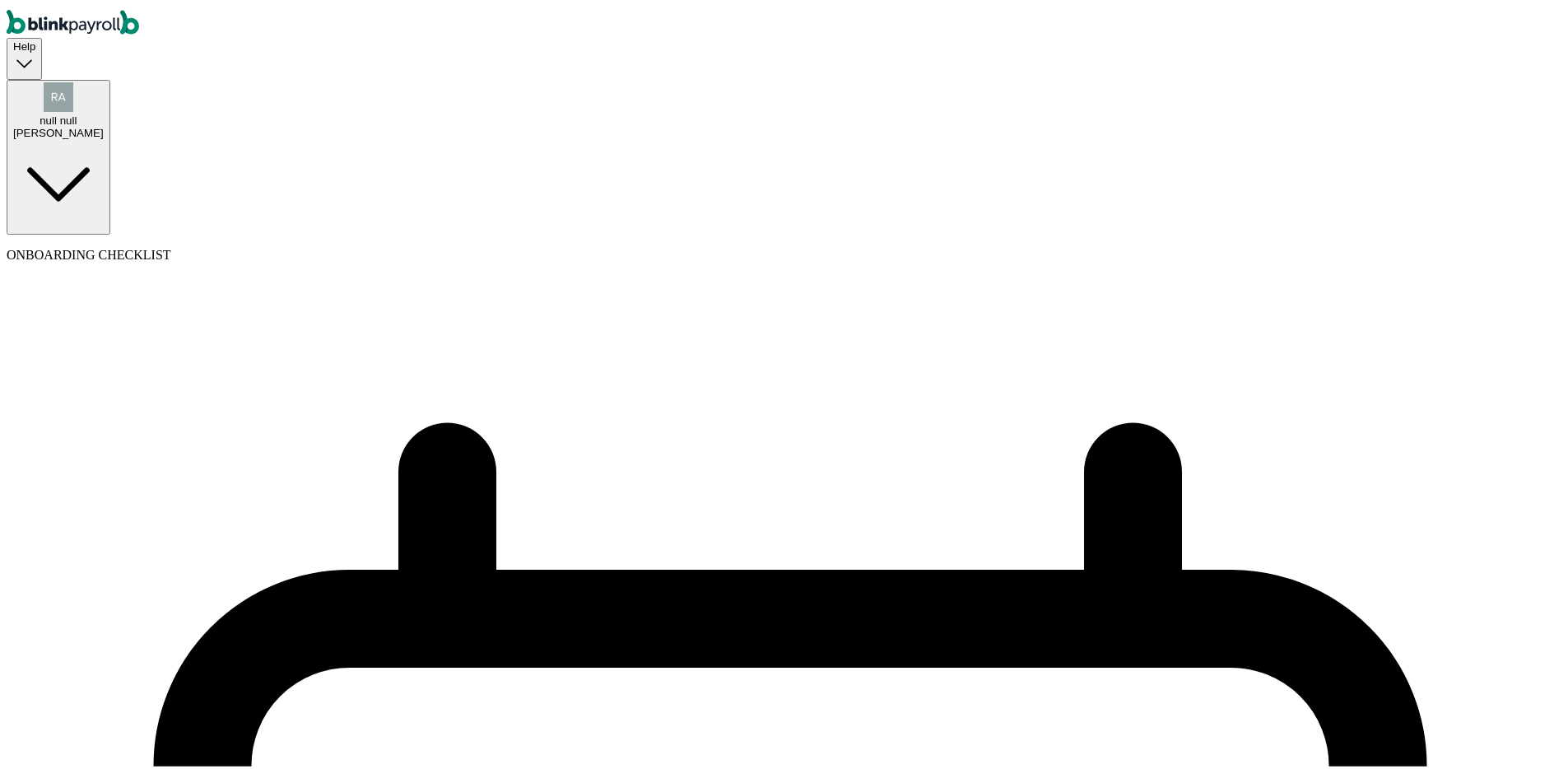
select select "16"
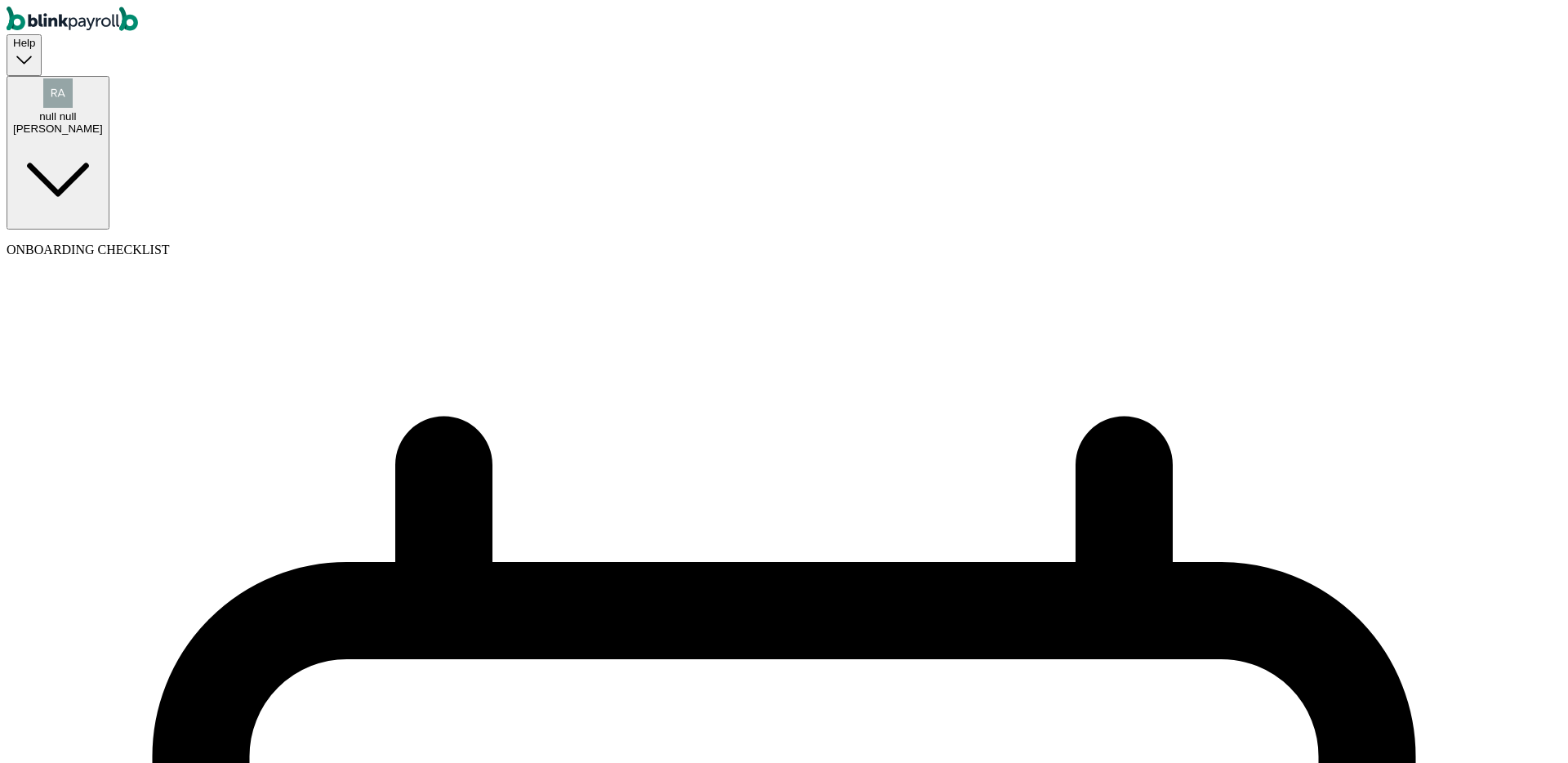
select select "09/01/2025"
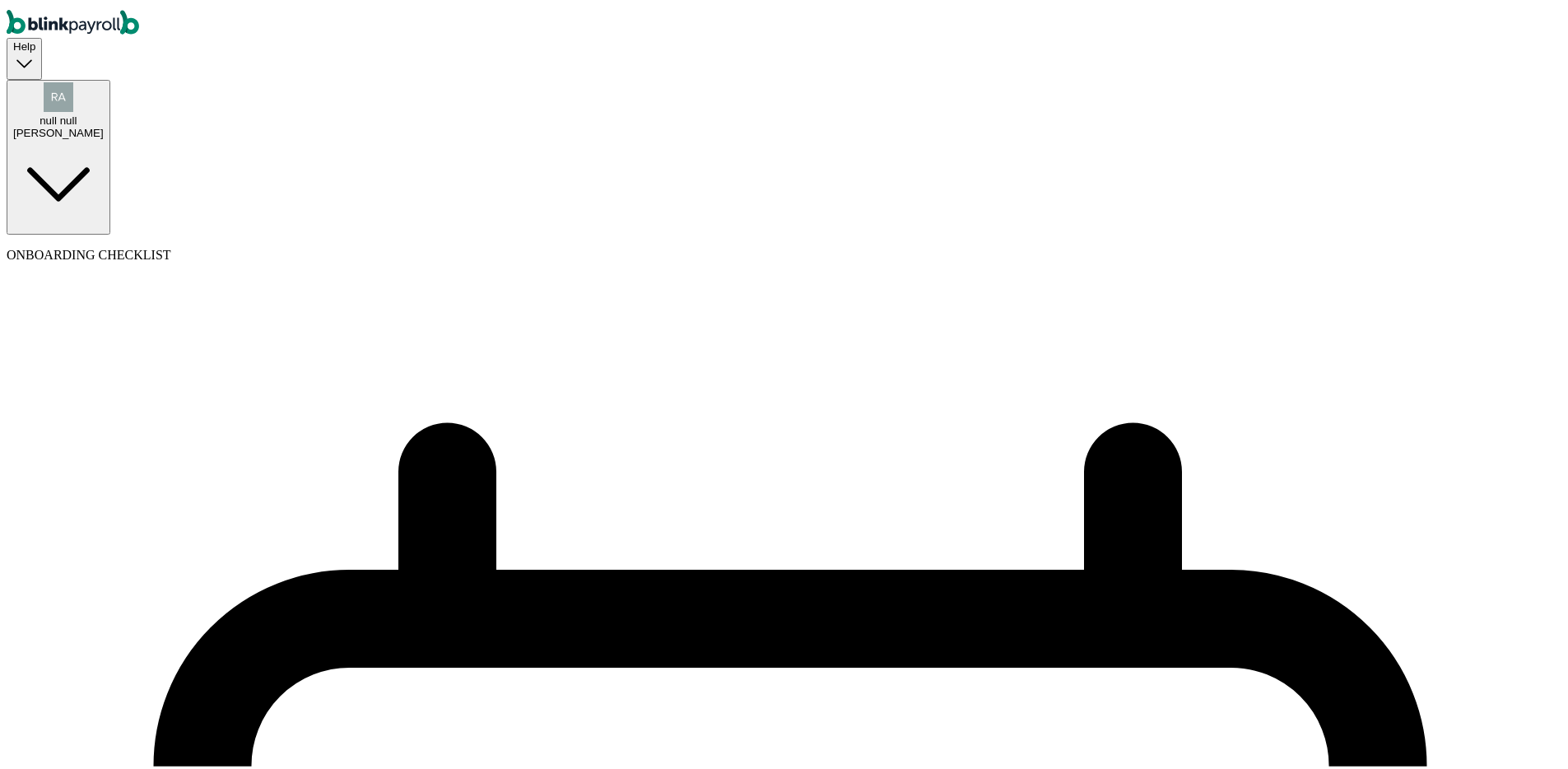
scroll to position [22, 0]
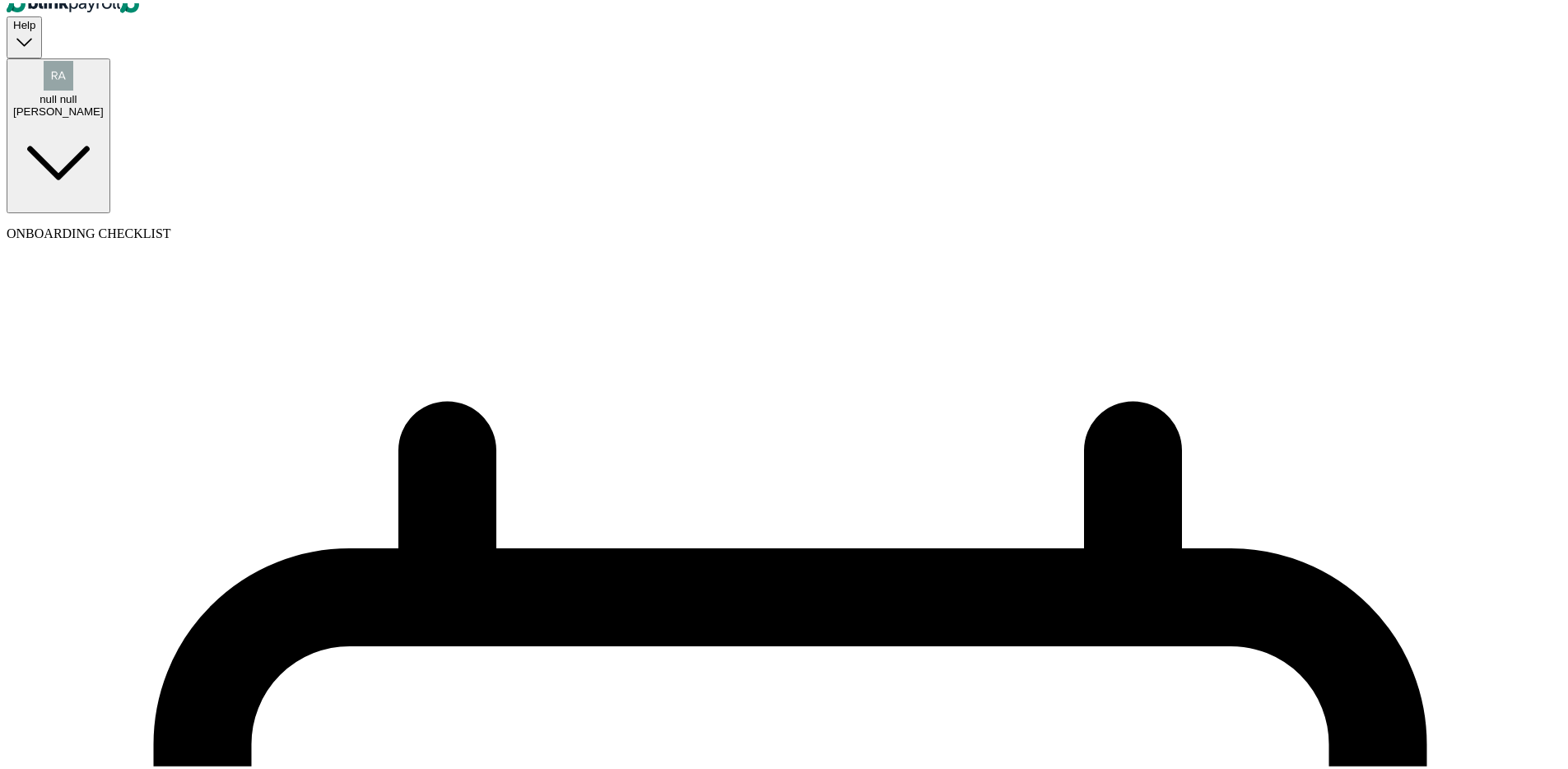
select select "Tue, Aug 12 - Wed, Aug 27"
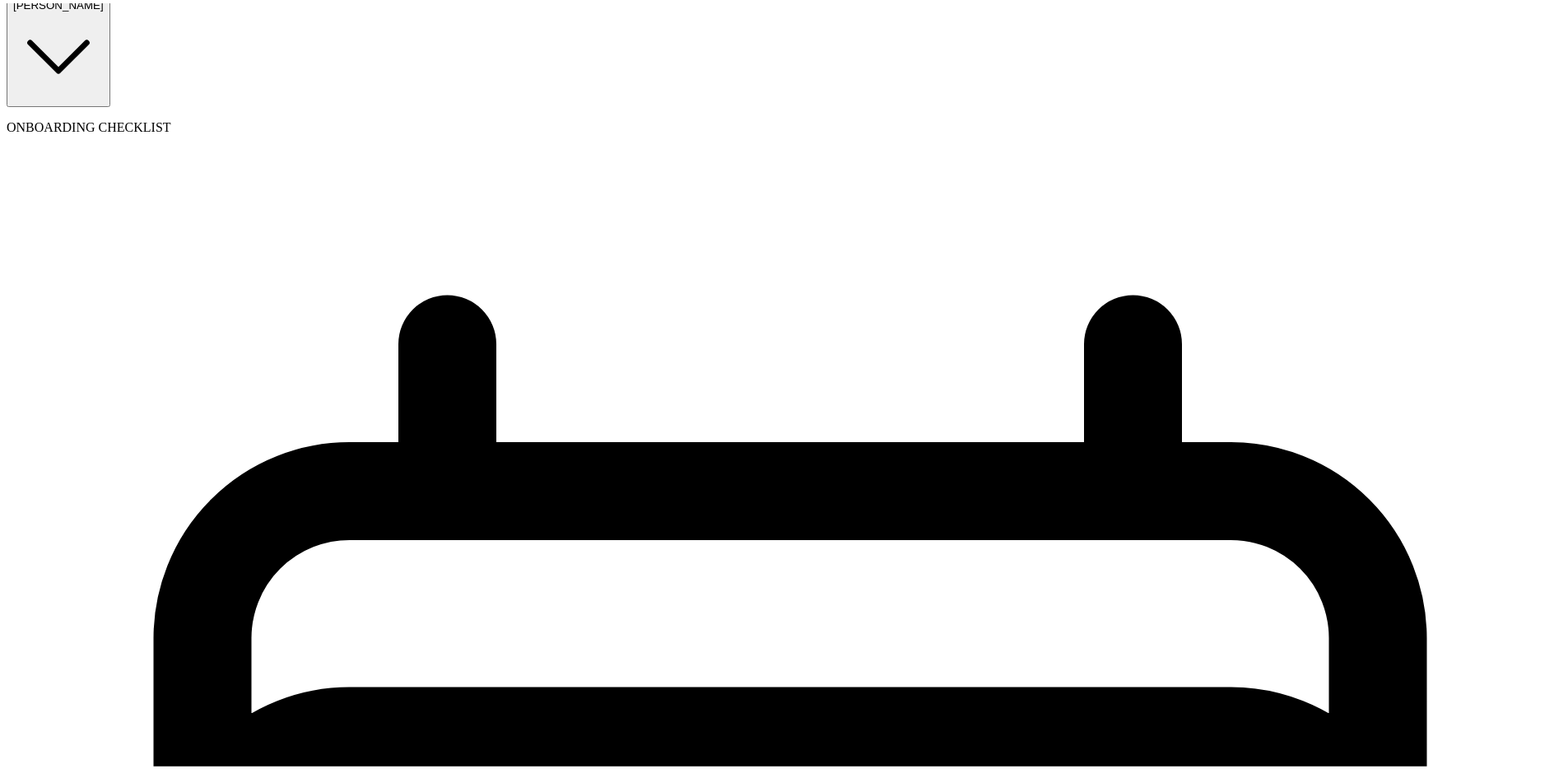
scroll to position [0, 0]
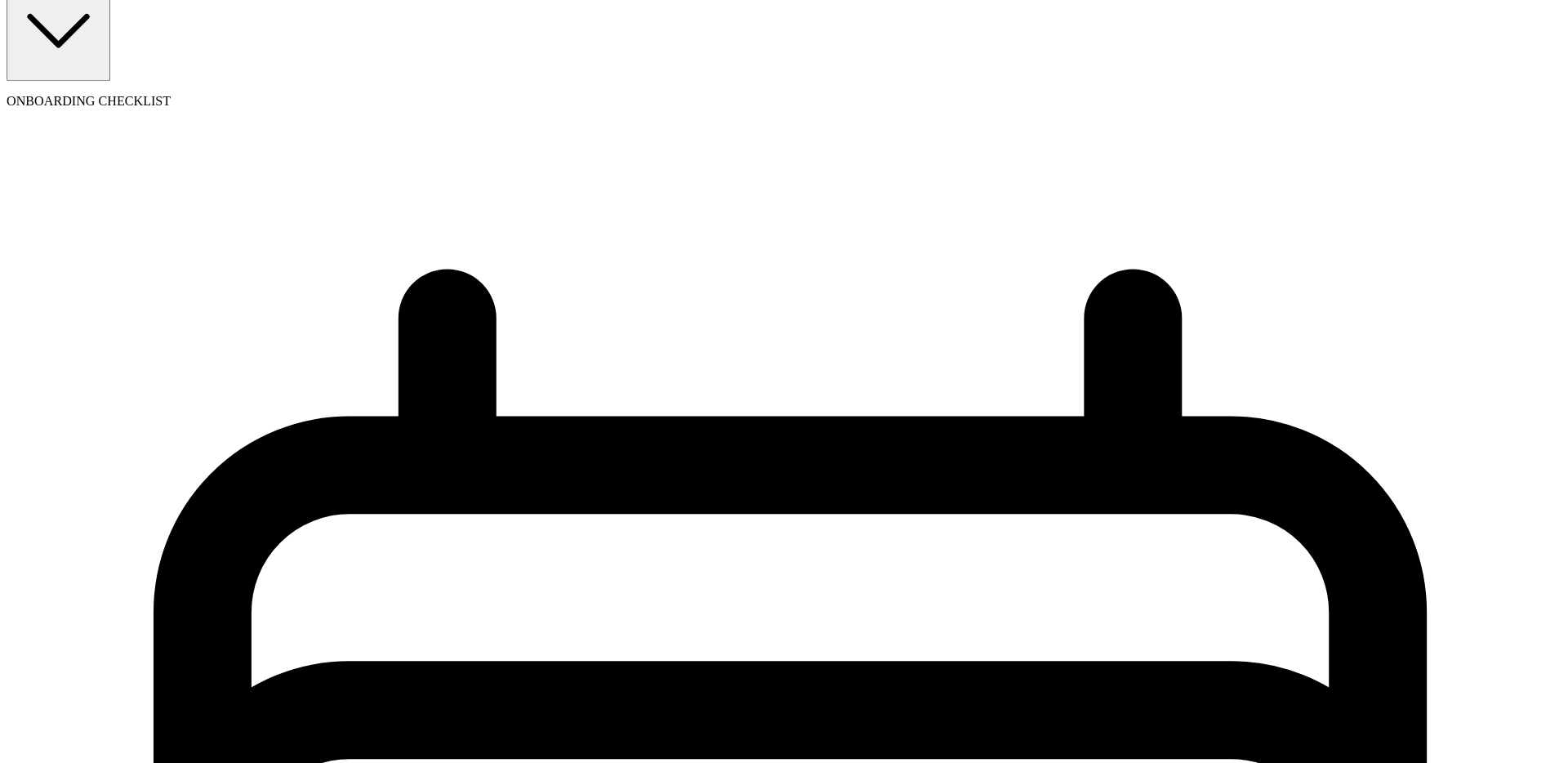
scroll to position [281, 0]
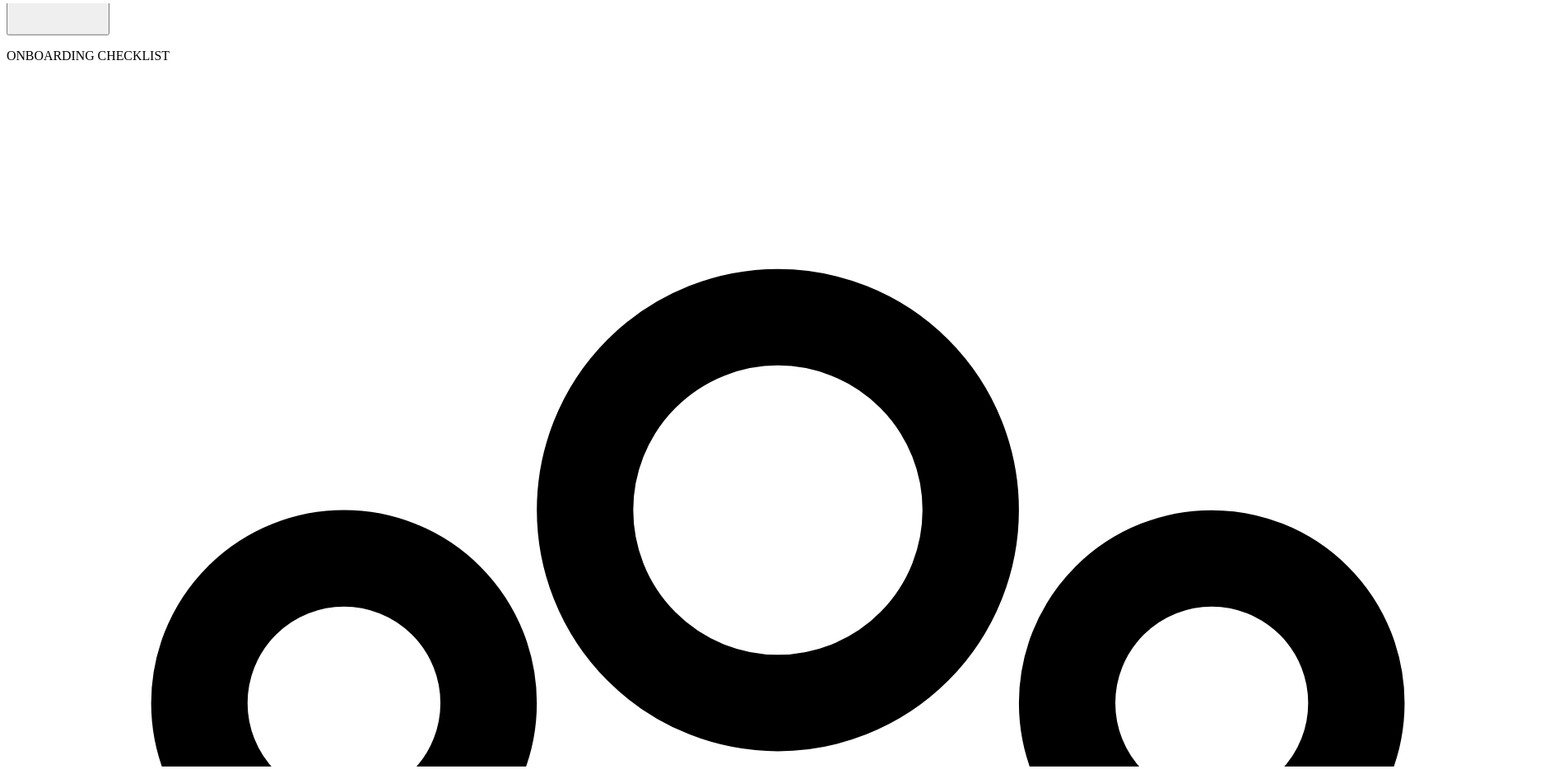
scroll to position [195, 0]
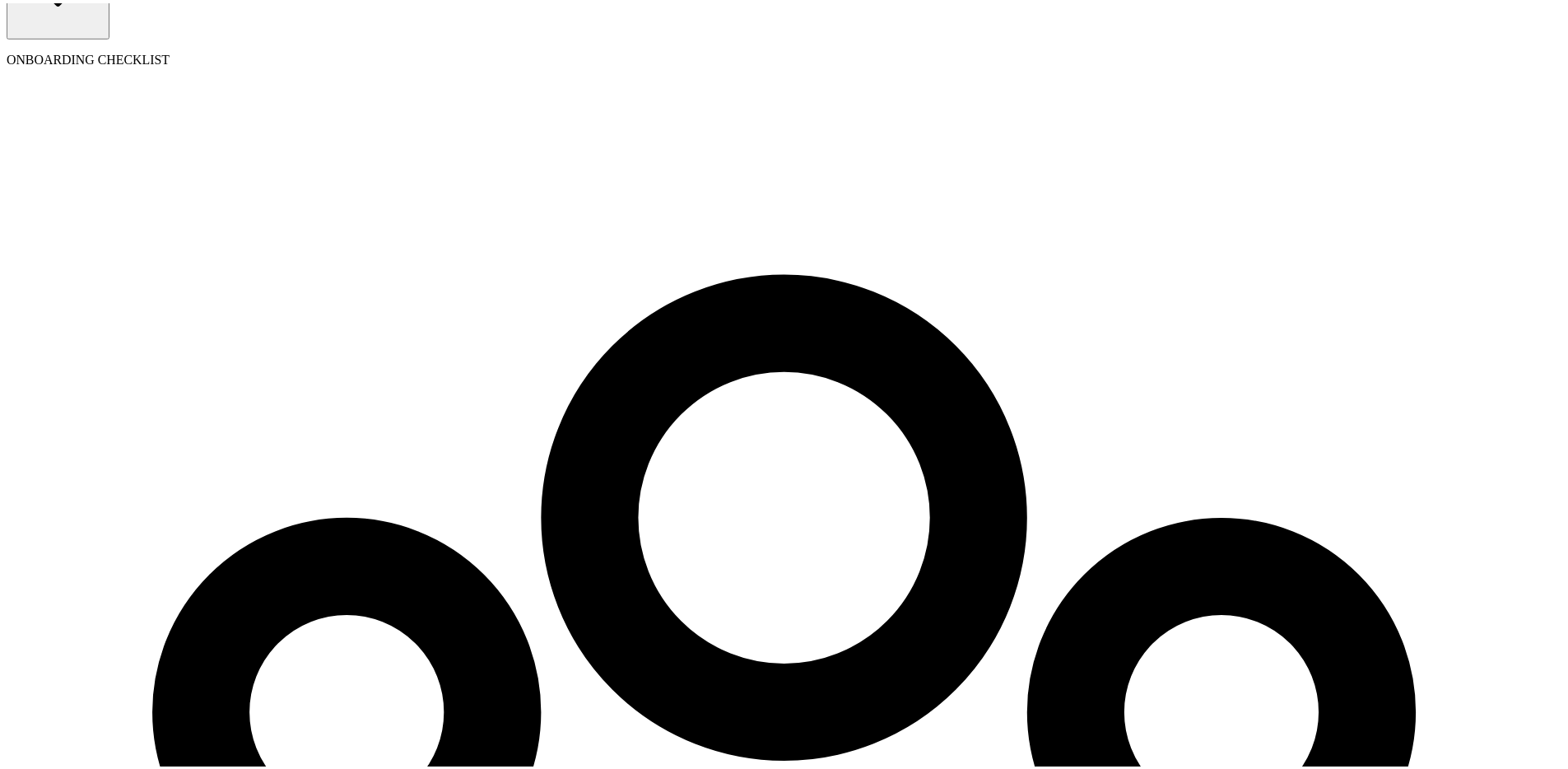
scroll to position [0, 0]
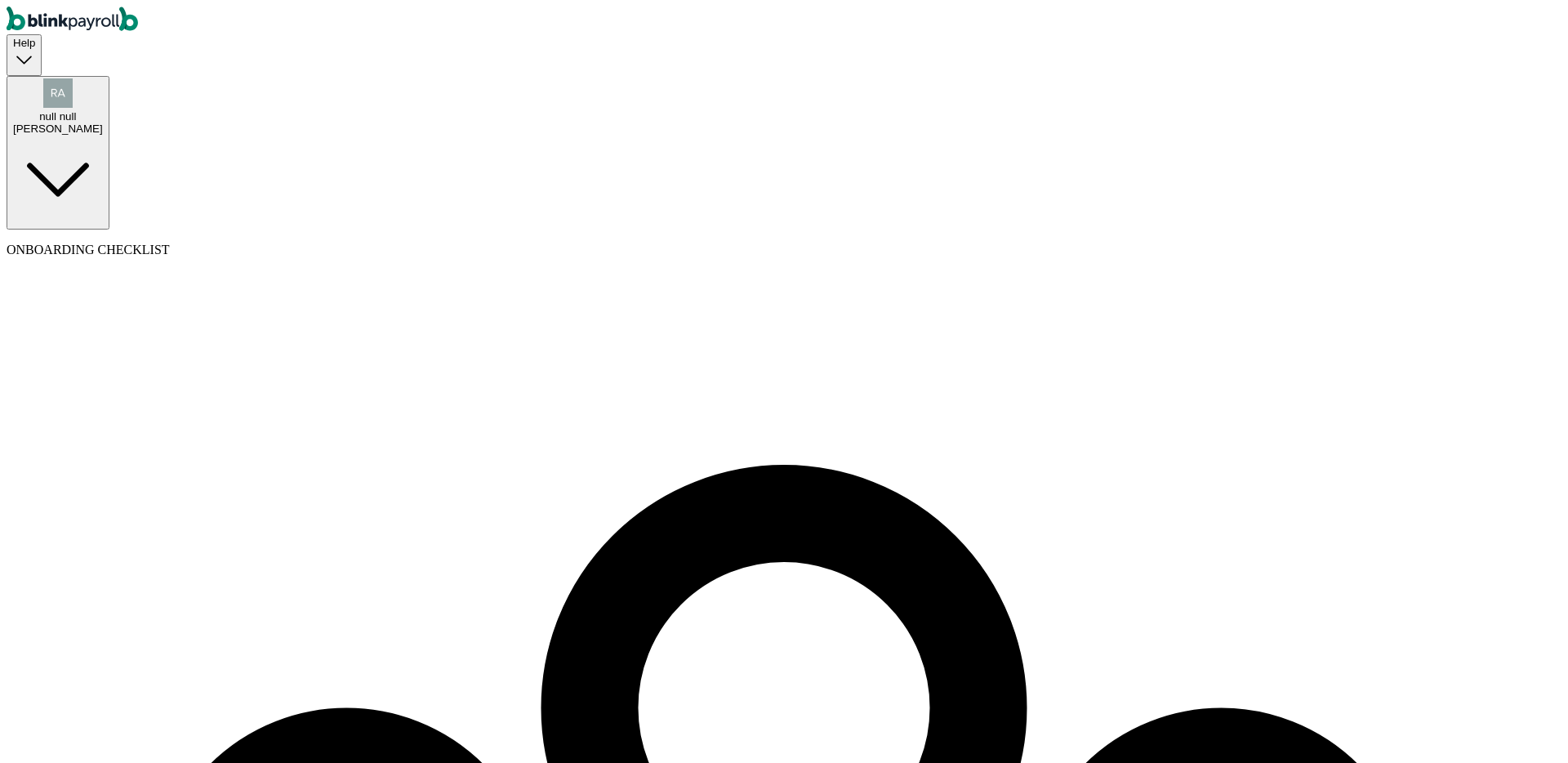
select select "employee"
type input "bhautik"
type input "maniya"
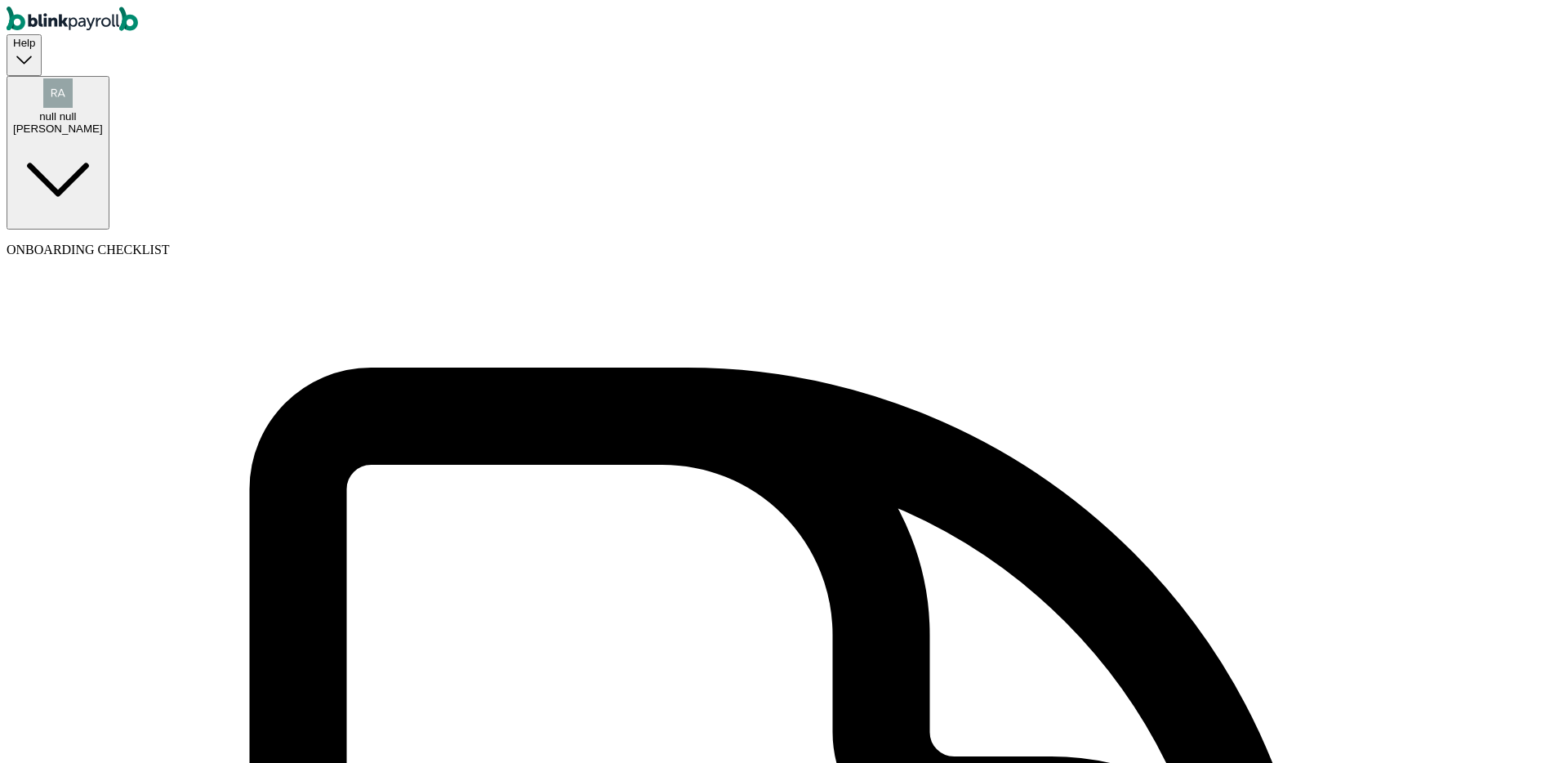
type input "Bhautik"
type input "maniya"
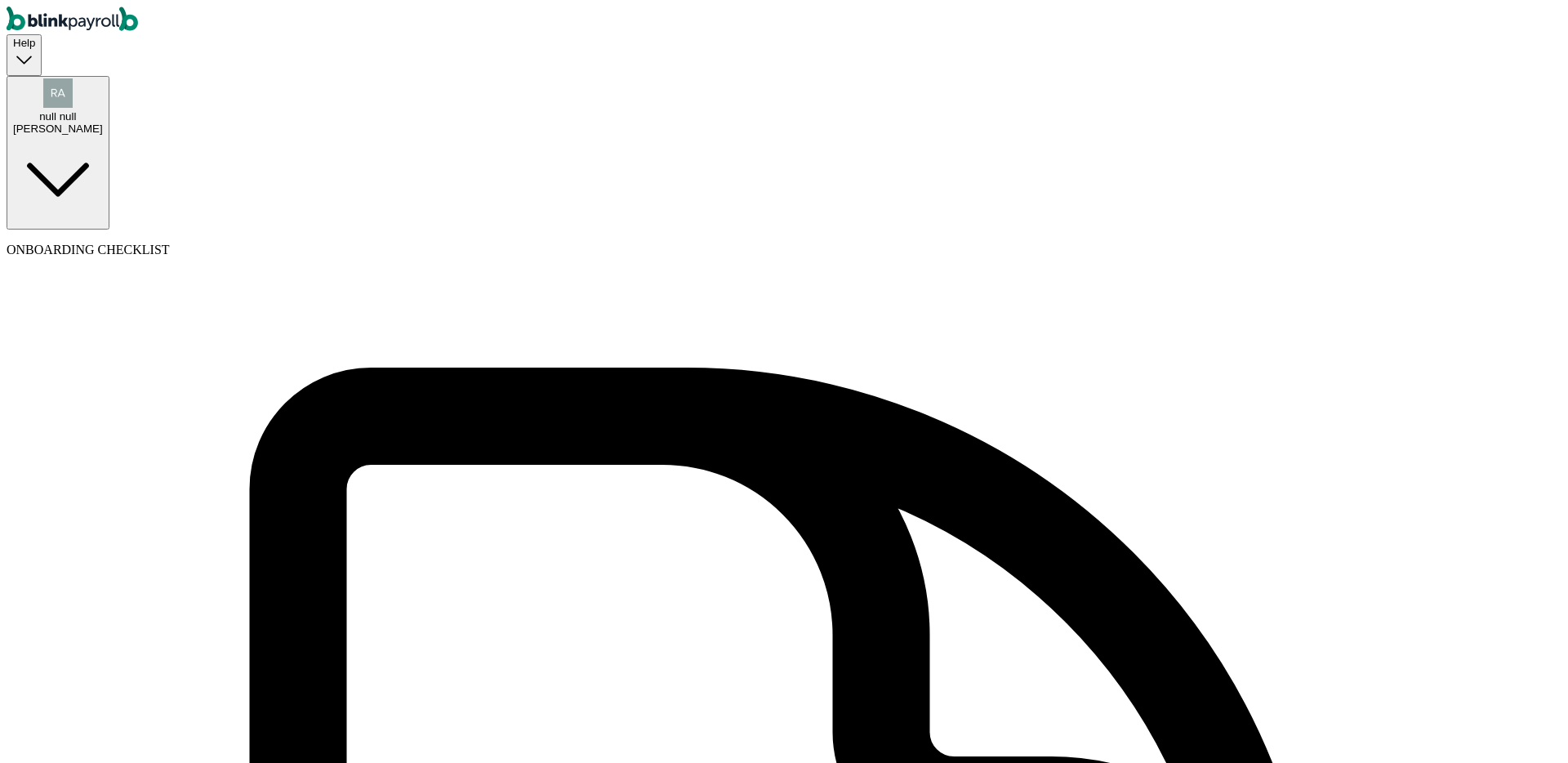
type input "HR"
type input "bhautik+18122024+01@blinkpayroll.com"
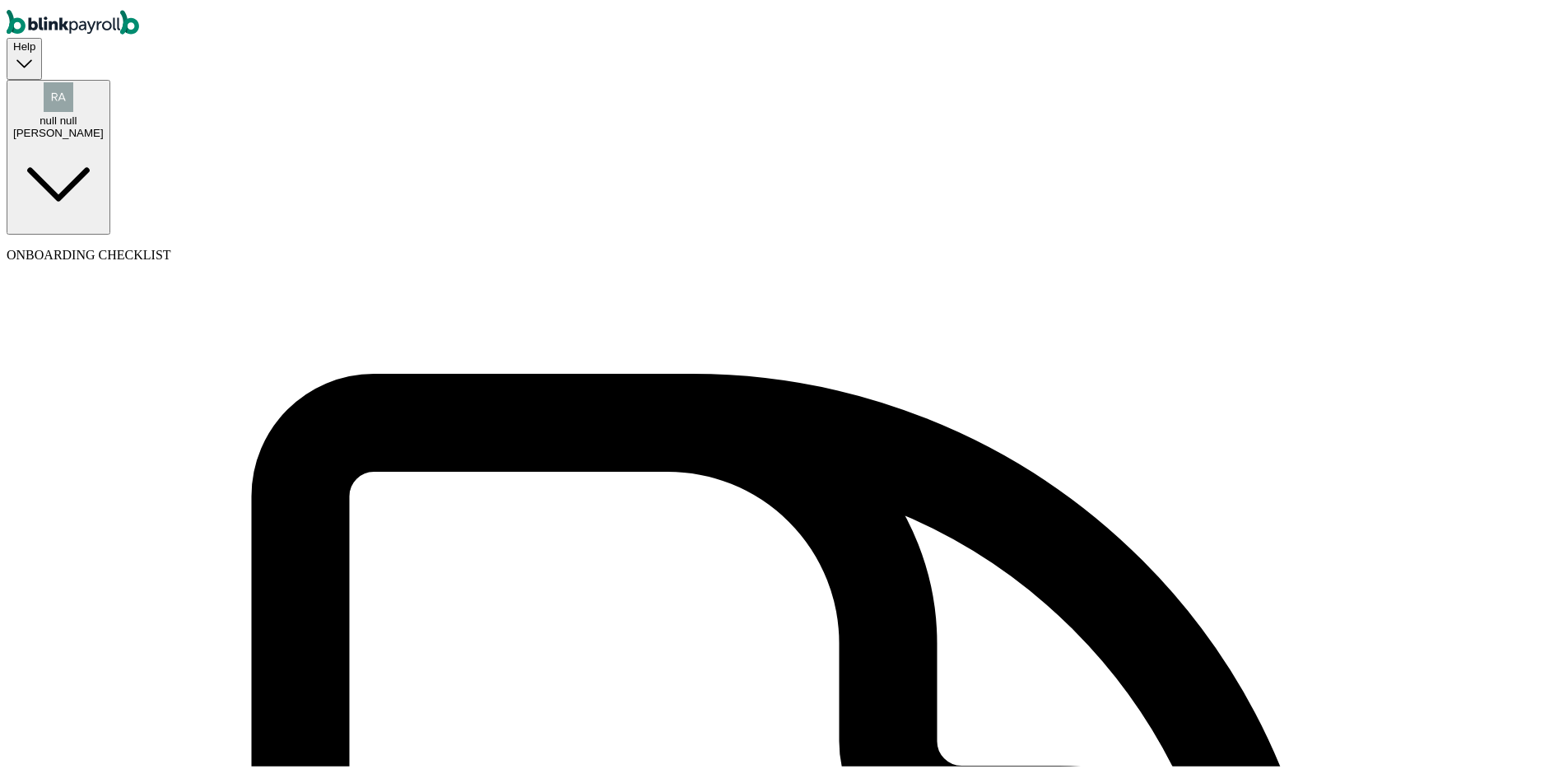
click at [103, 79] on div "null null BHautik" at bounding box center [58, 107] width 91 height 57
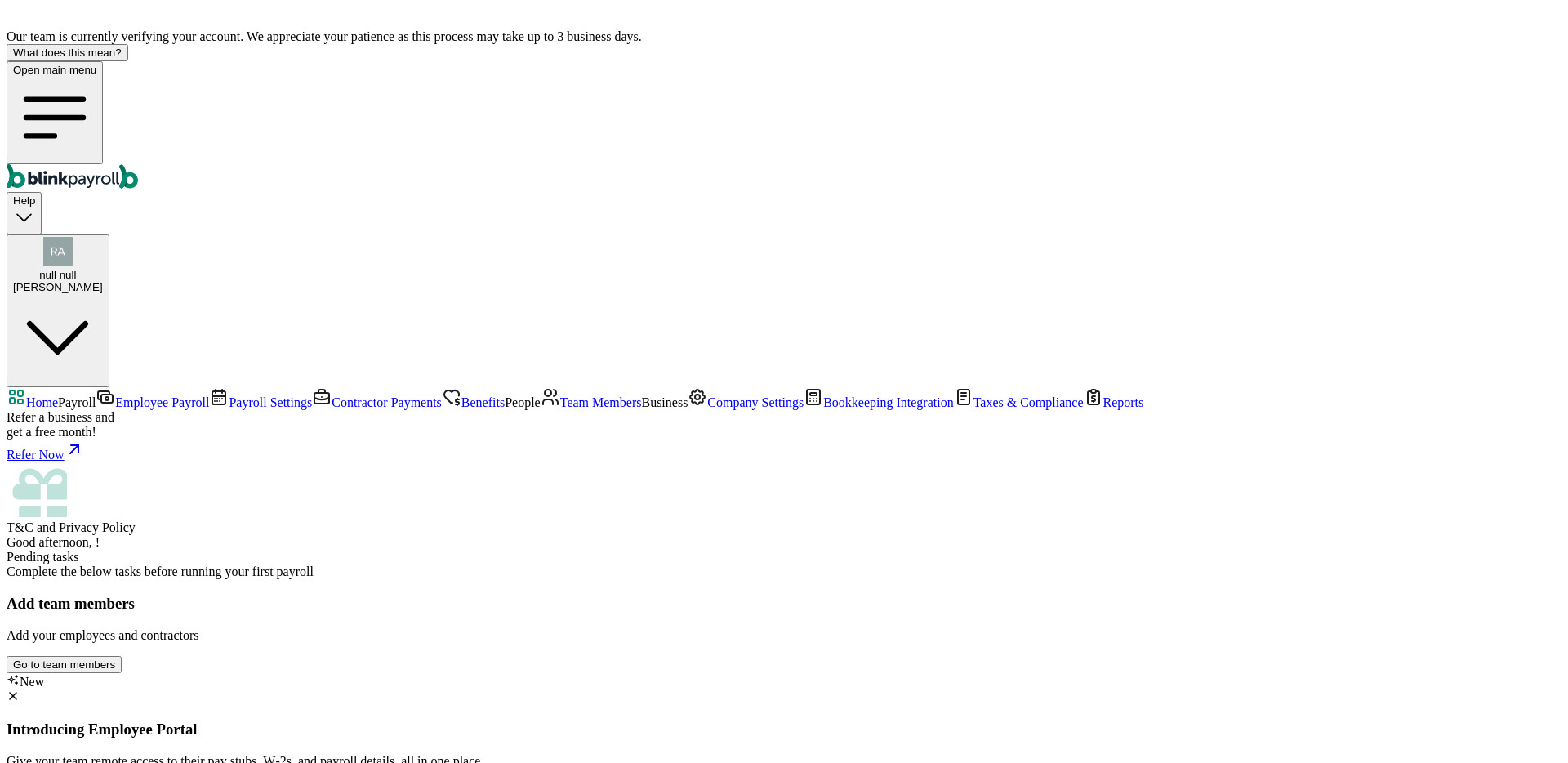
click at [115, 659] on div "Go to team members" at bounding box center [64, 665] width 103 height 12
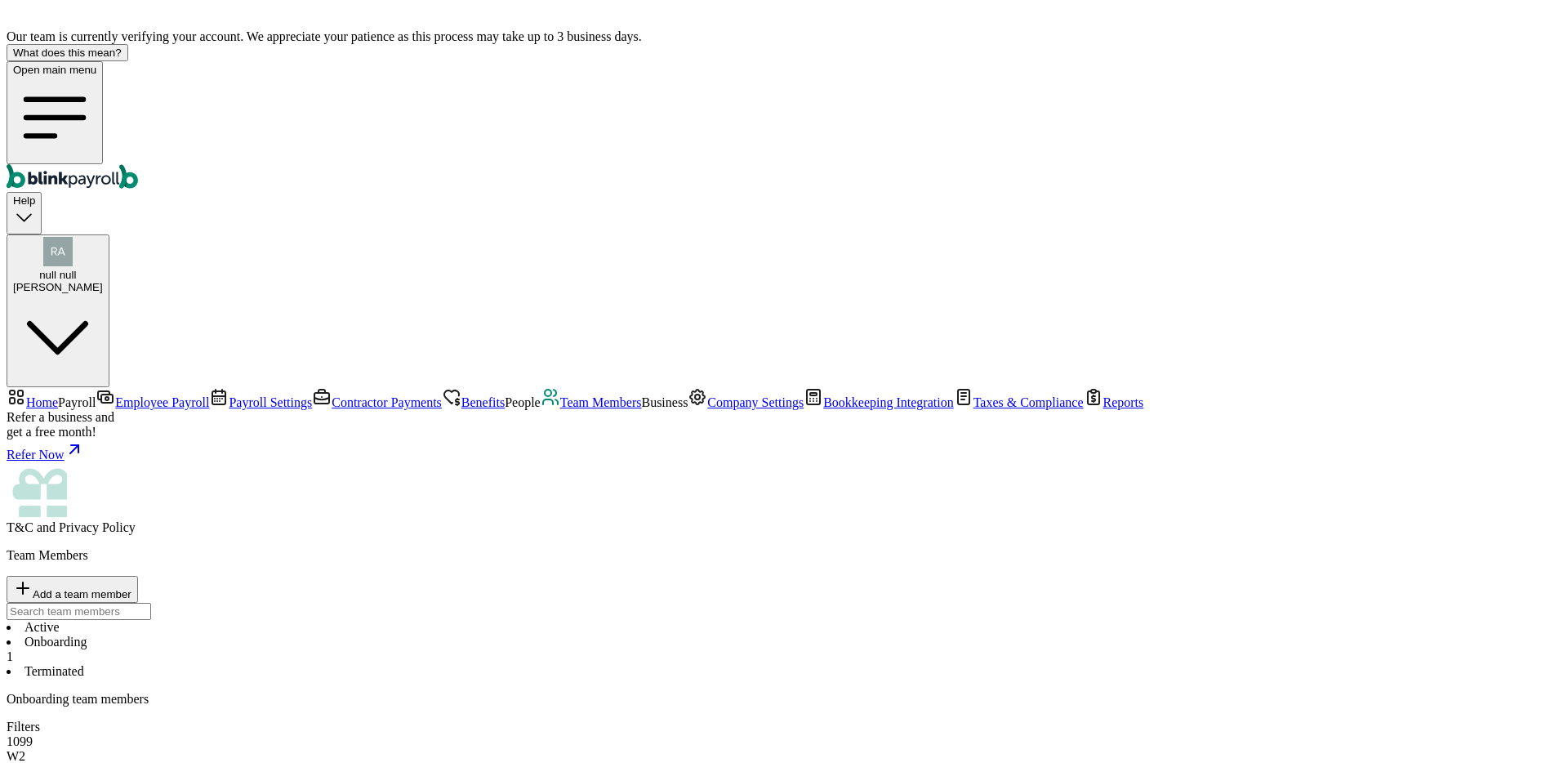
click at [972, 548] on div "Team Members Add a team member" at bounding box center [784, 584] width 1556 height 72
click at [138, 576] on button "Add a team member" at bounding box center [72, 589] width 132 height 27
select select "contractor"
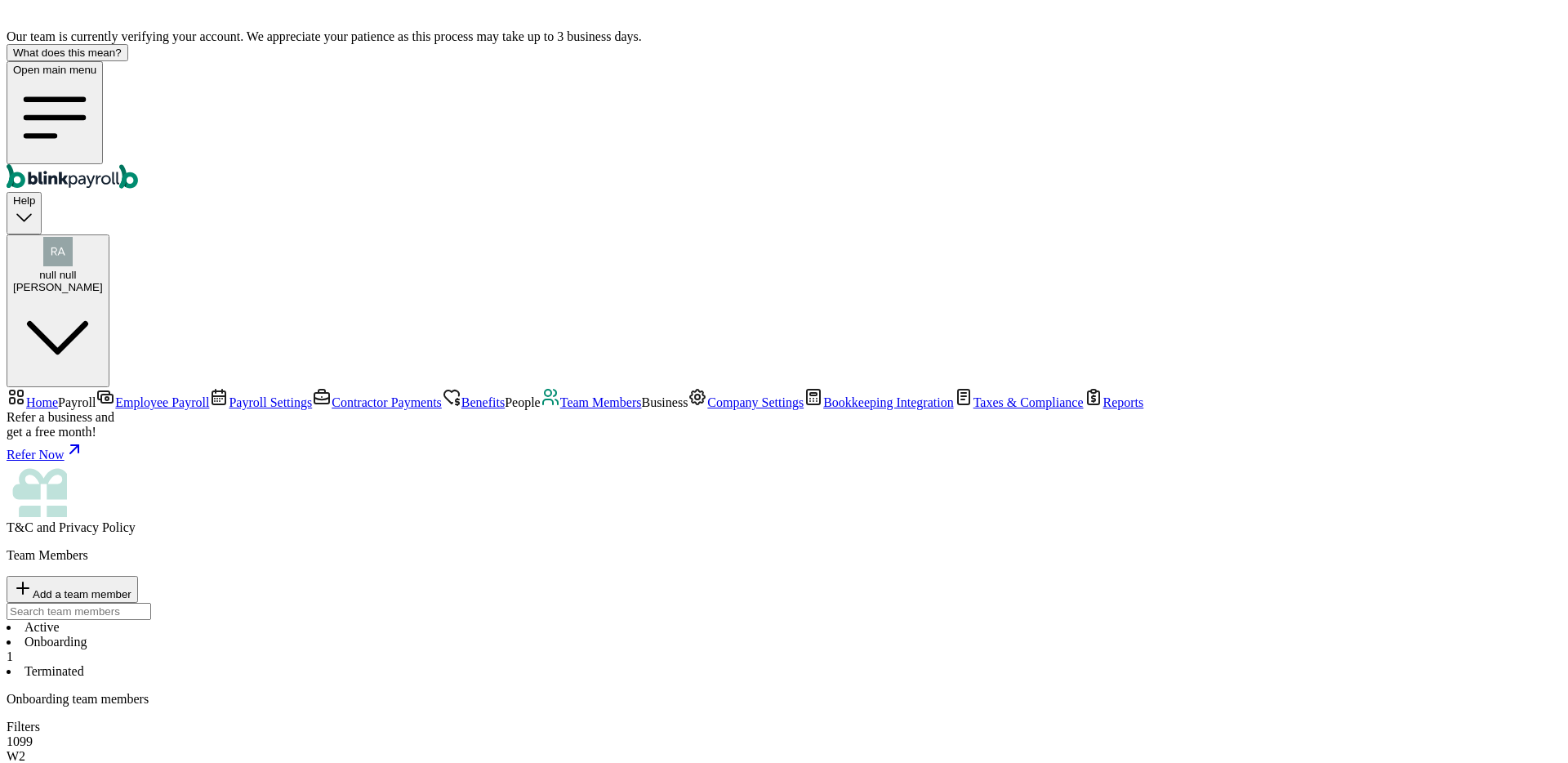
type input "bhautik"
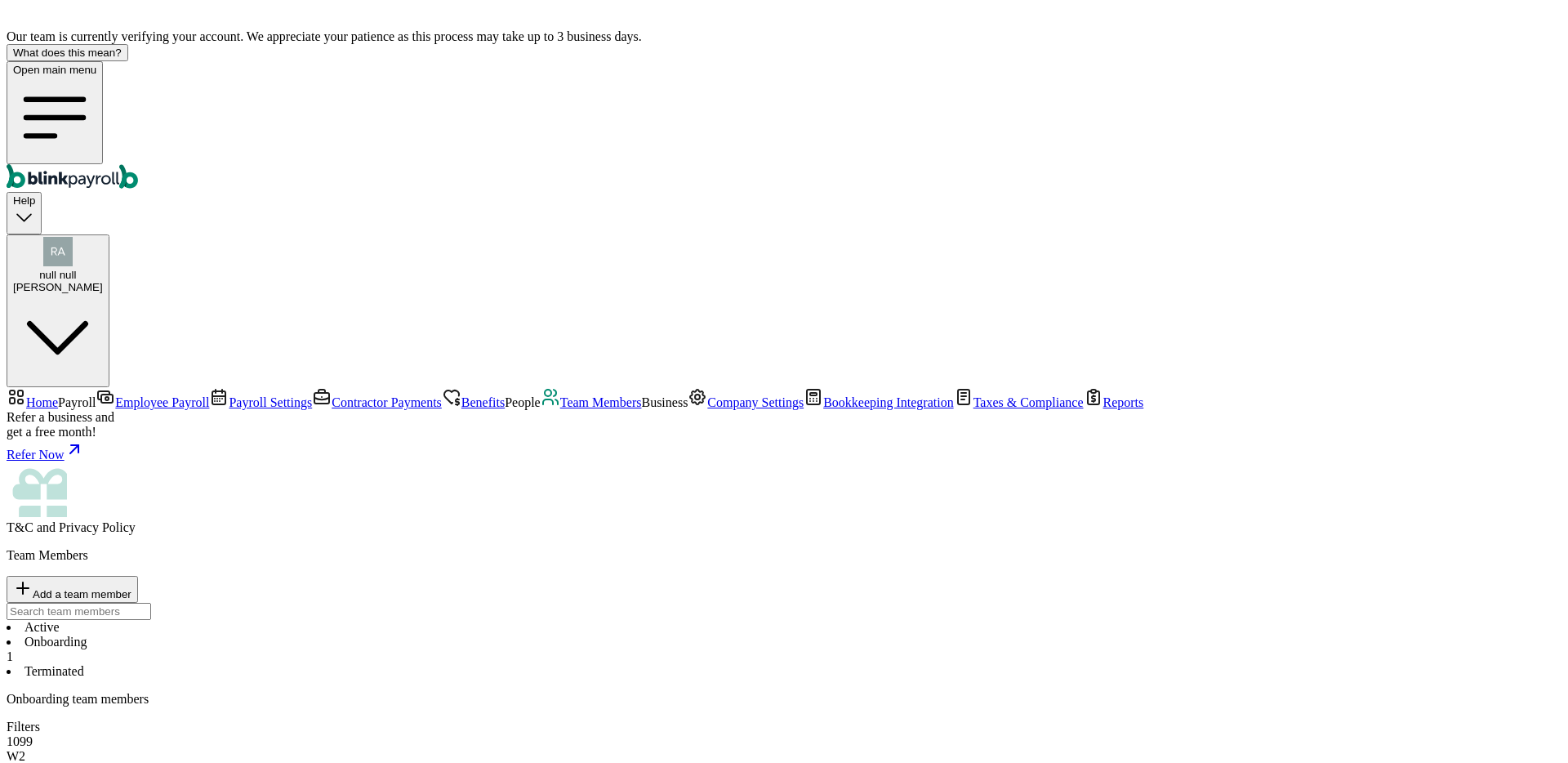
drag, startPoint x: 713, startPoint y: 472, endPoint x: 677, endPoint y: 482, distance: 37.4
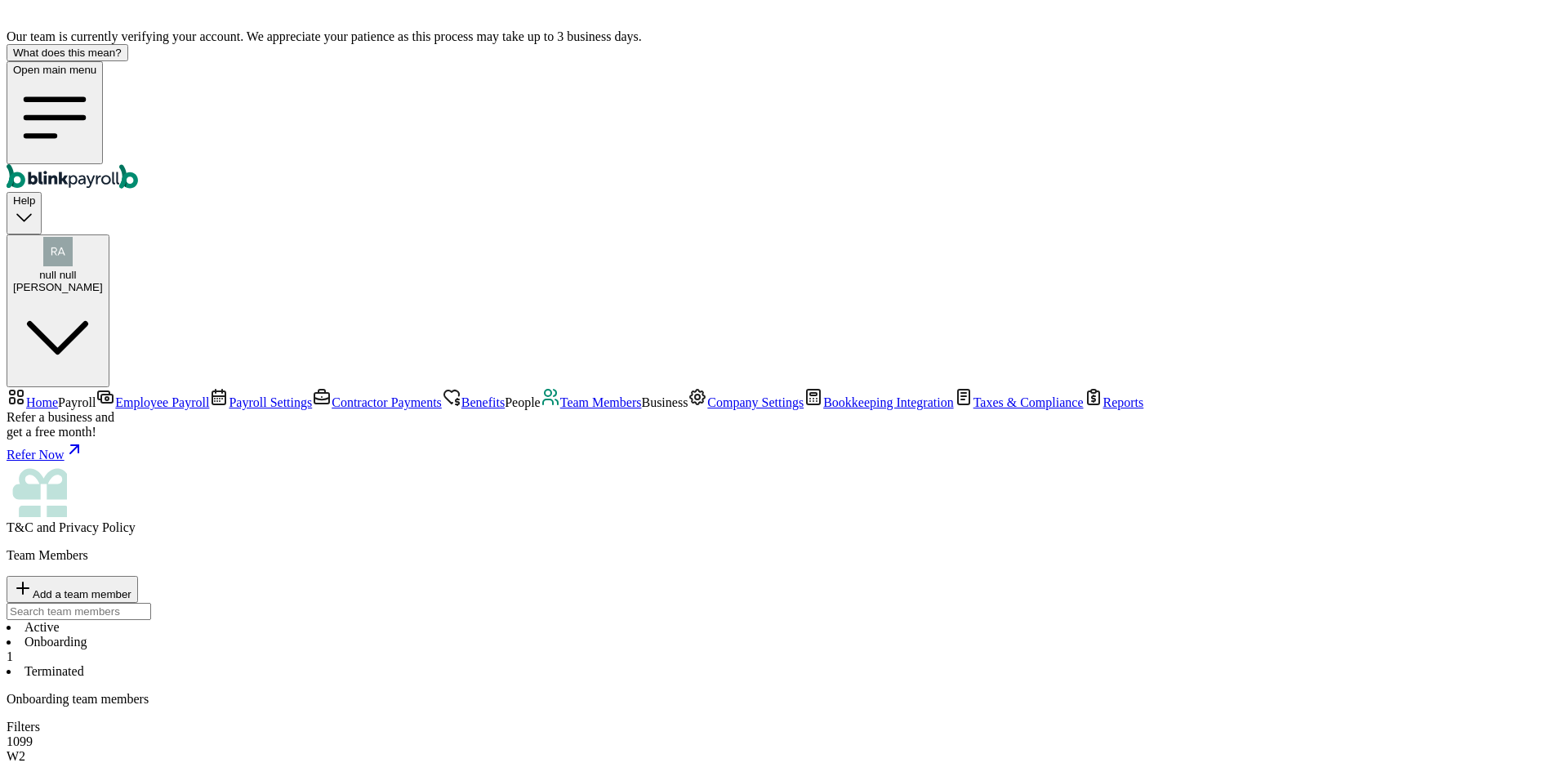
type input "\"
type input "mnoya"
click at [132, 588] on span "Add a team member" at bounding box center [82, 595] width 99 height 12
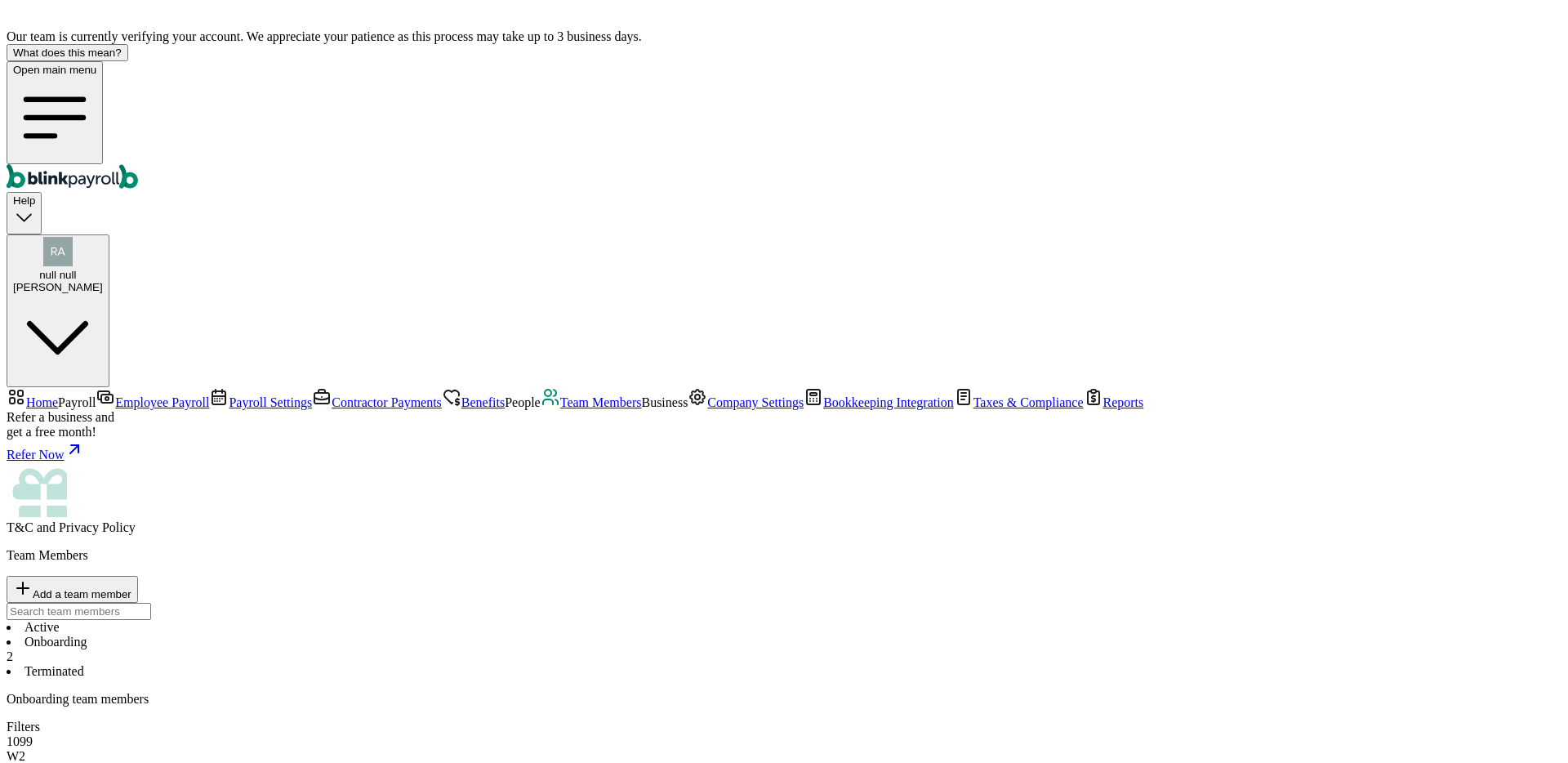
select select "contractor"
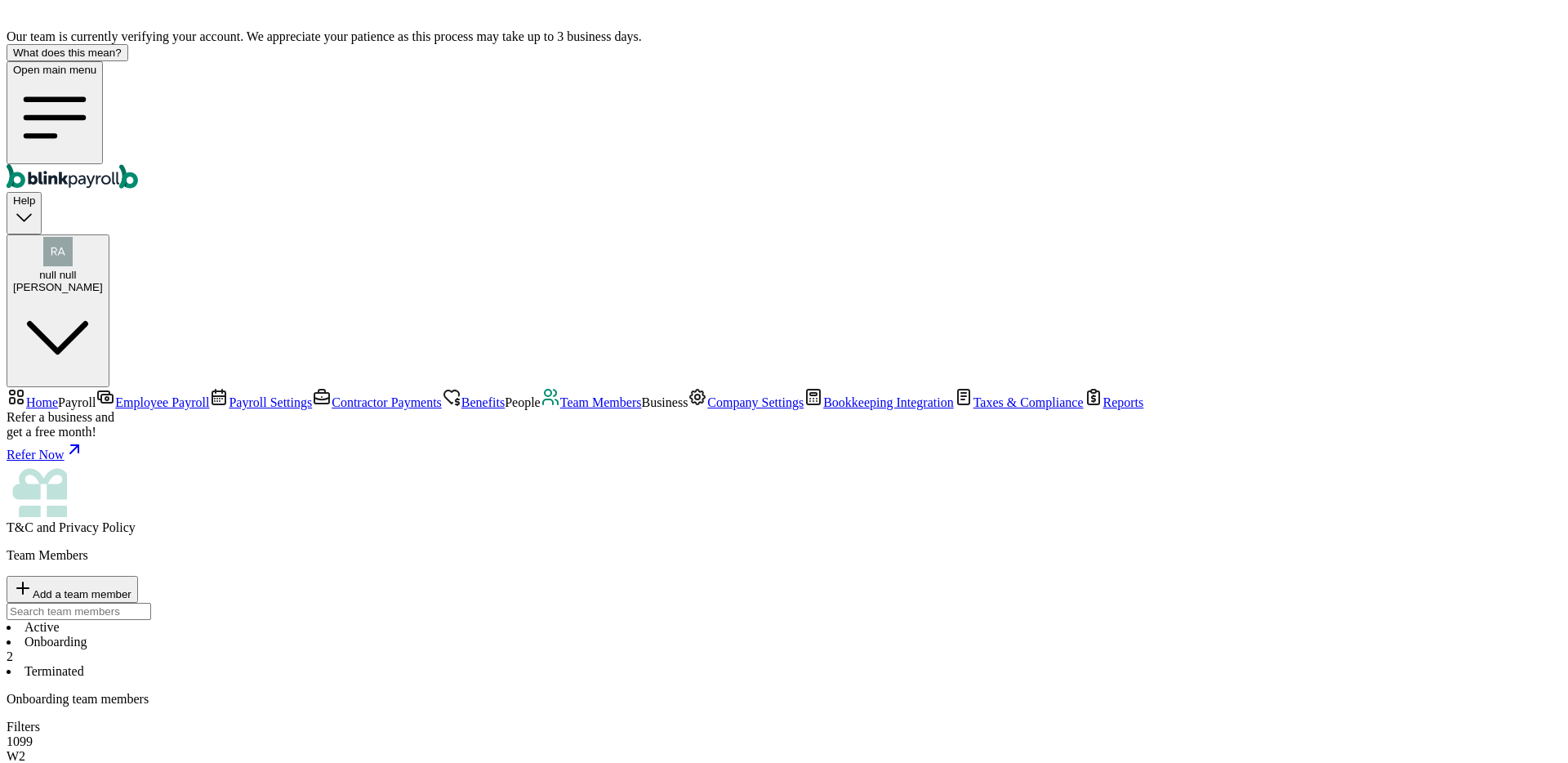
type input "BHaitik"
type input "uiiuiu"
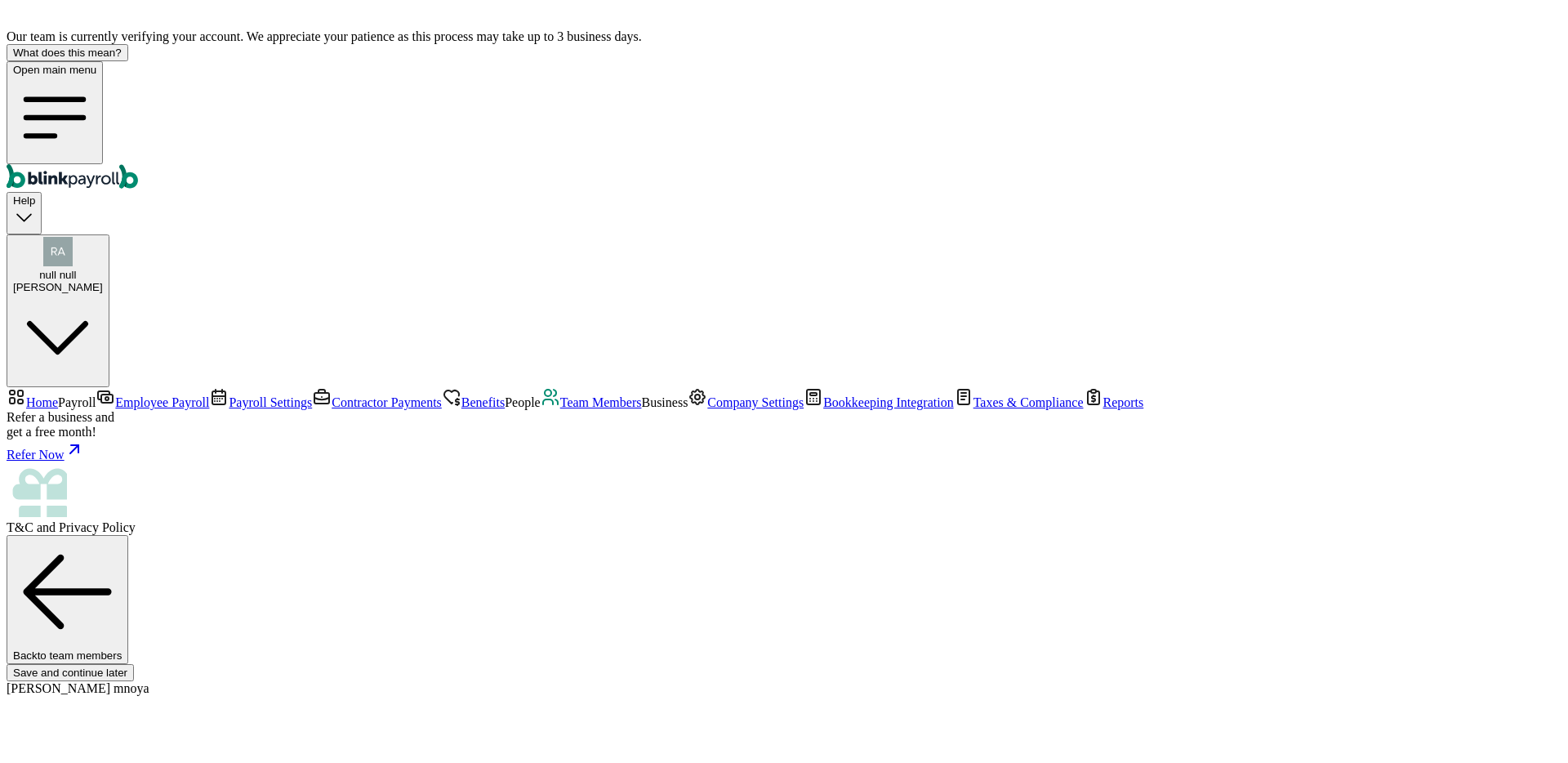
scroll to position [180, 0]
type input "02/23/2001"
type input "bhautik+18122024+01@blinkpayroll.com"
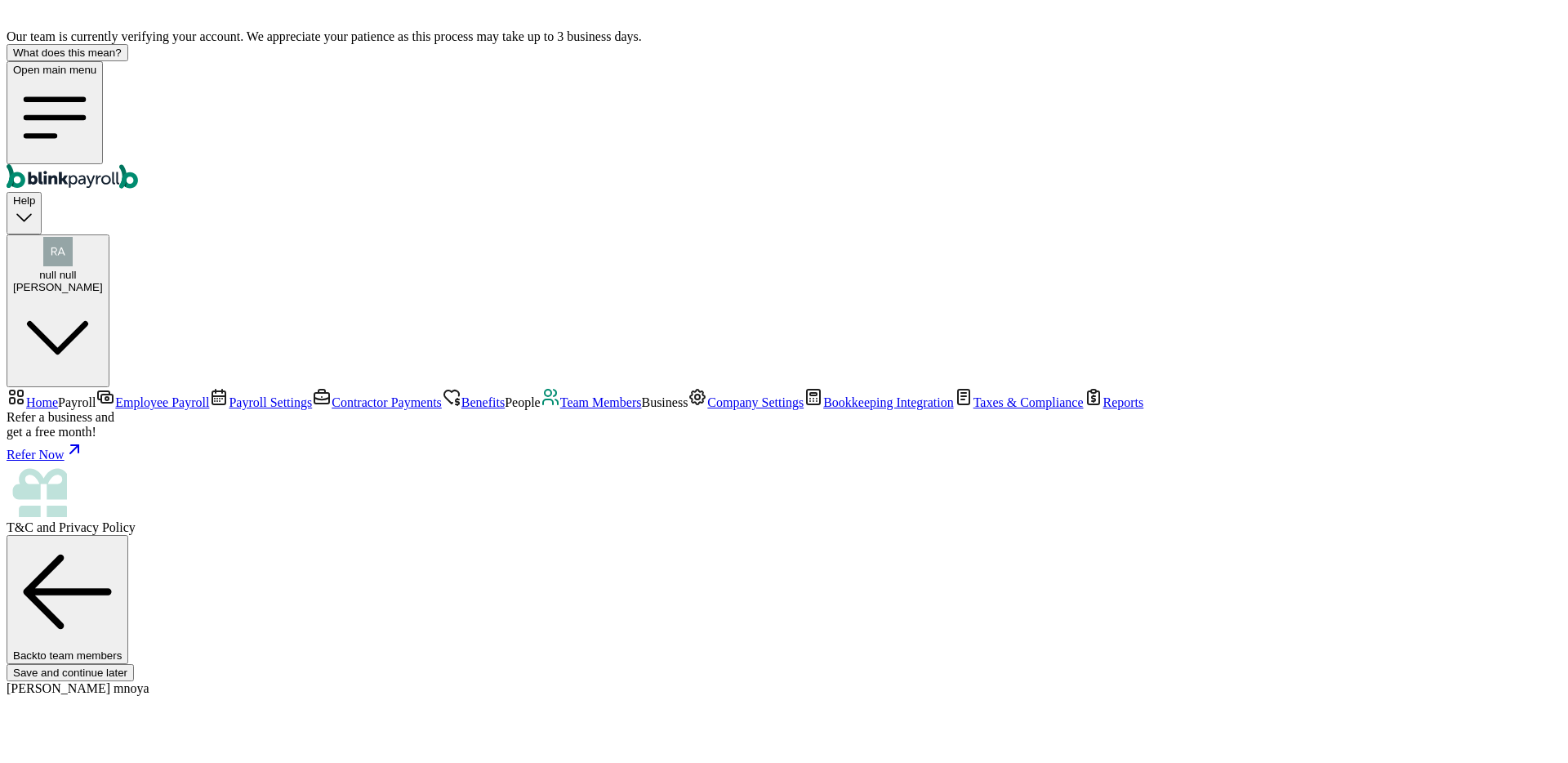
scroll to position [10, 0]
click at [541, 409] on link "Team Members" at bounding box center [592, 402] width 102 height 14
type input "02/23/2001"
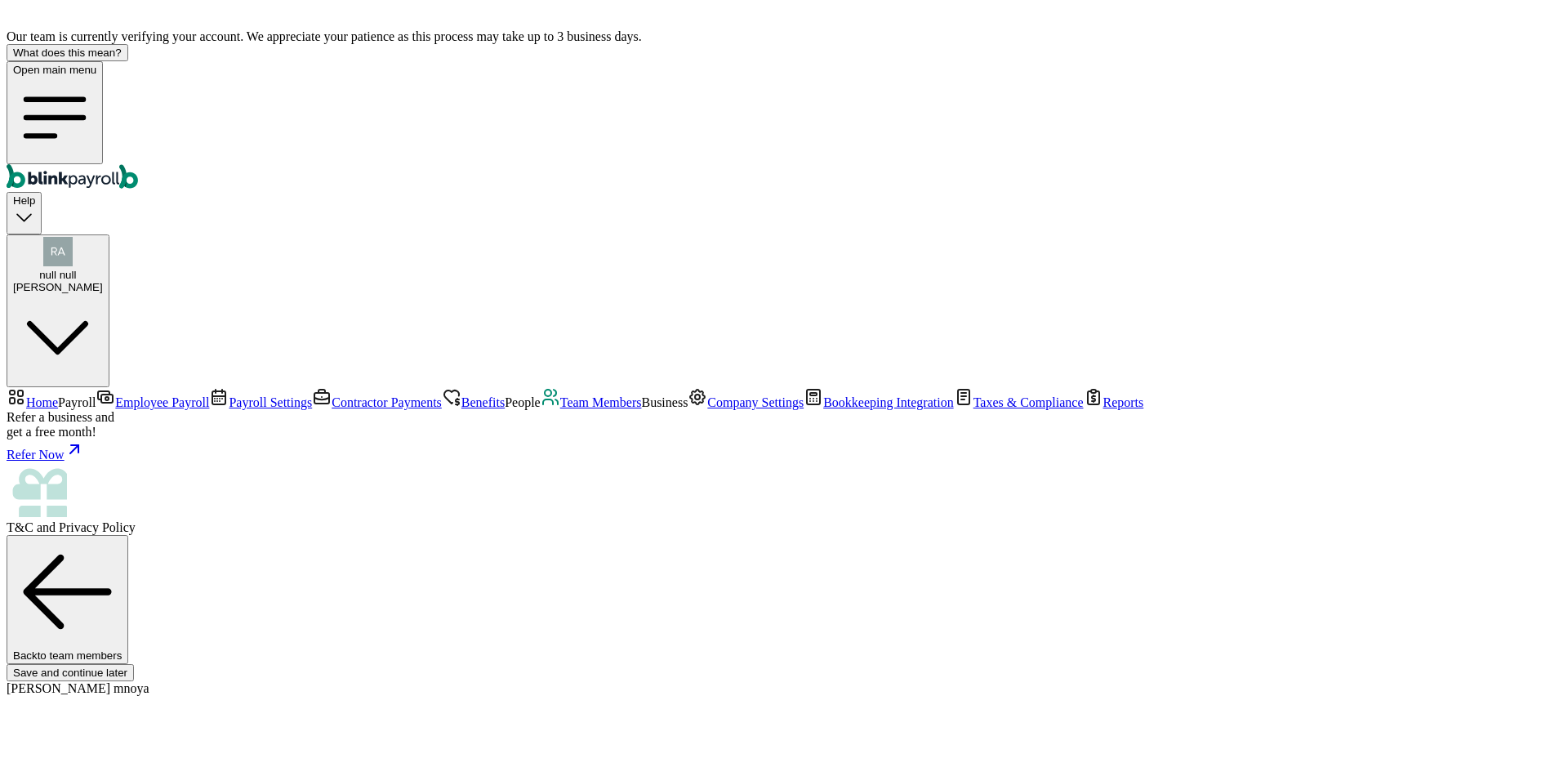
scroll to position [213, 0]
click at [541, 409] on link "Team Members" at bounding box center [592, 402] width 102 height 14
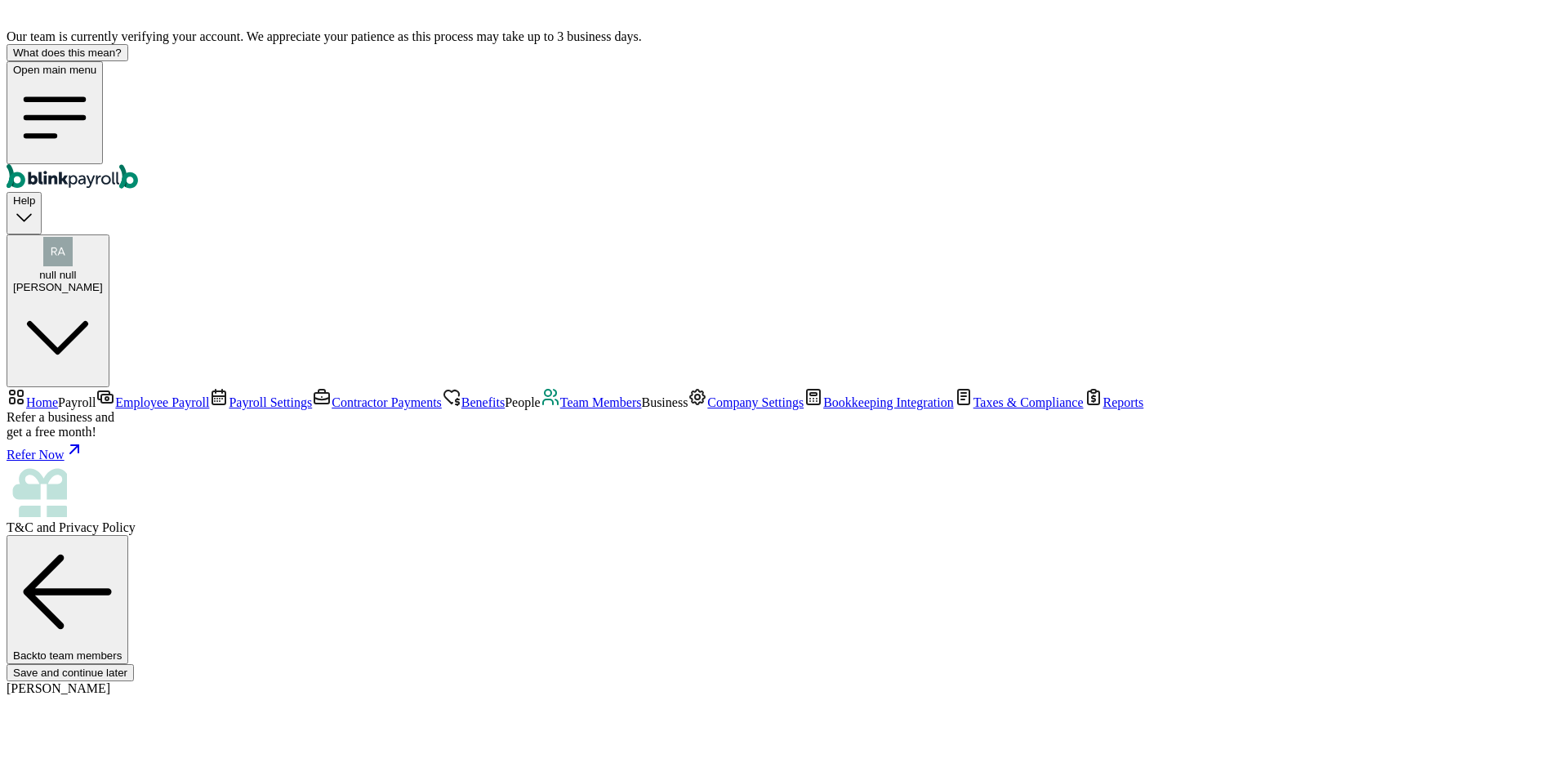
scroll to position [180, 0]
type input "02/23/2001"
type input "bhautik+18122024+01@blinkpayroll.com"
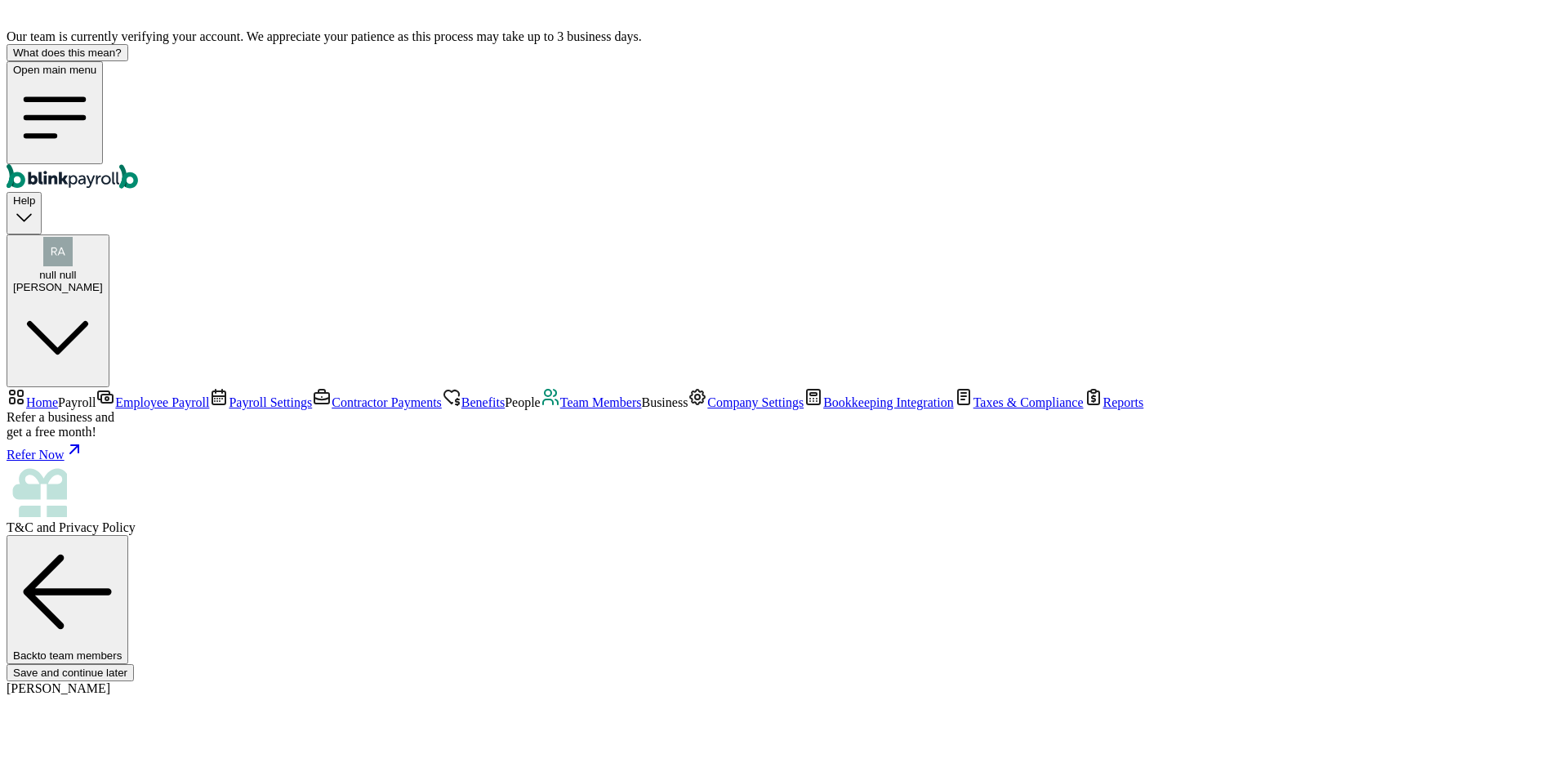
type input "34 1/2 10th Ave N"
type input "Carrington"
type input "ND"
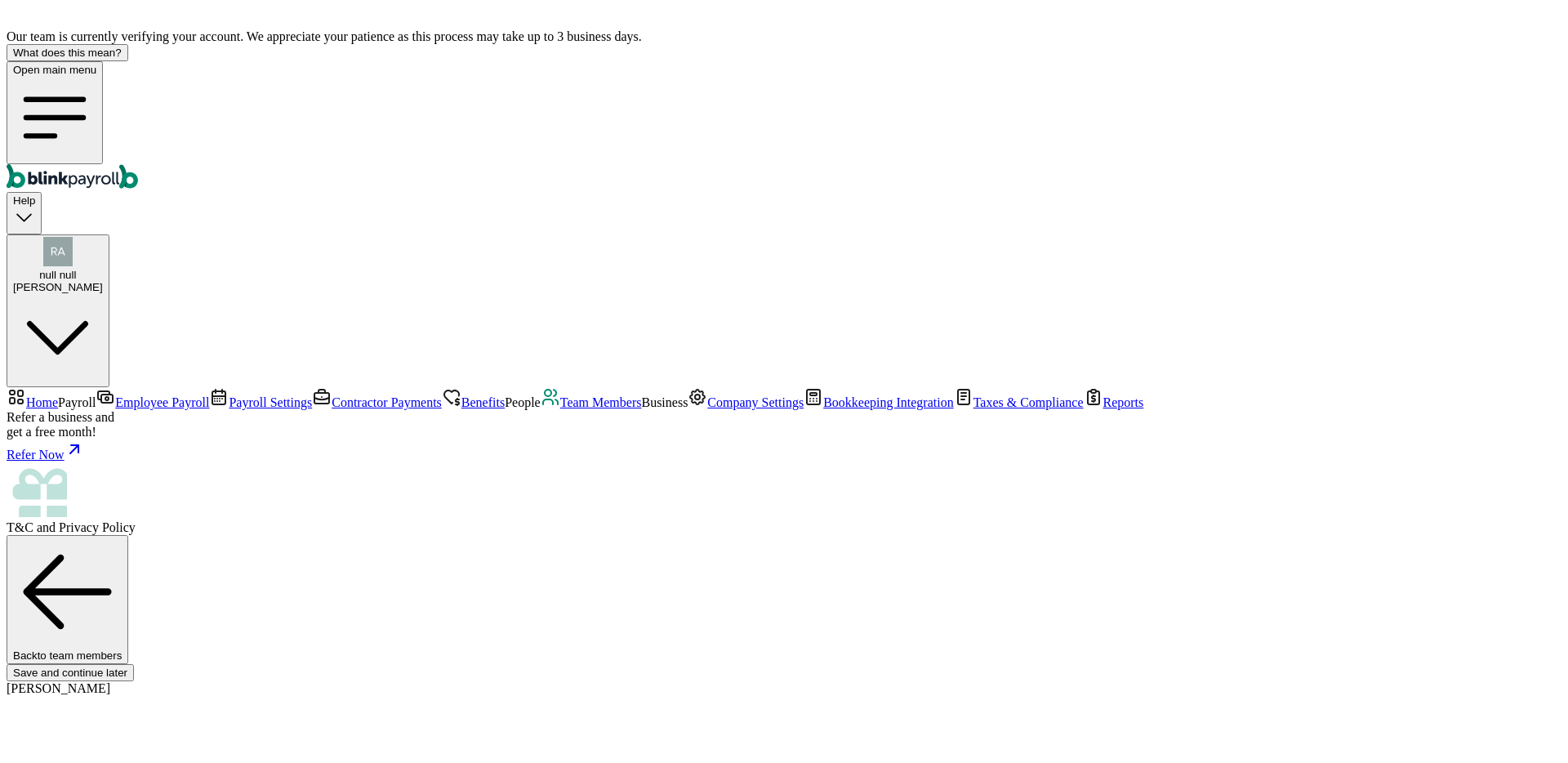
type input "58421"
click at [561, 409] on span "Team Members" at bounding box center [602, 402] width 82 height 14
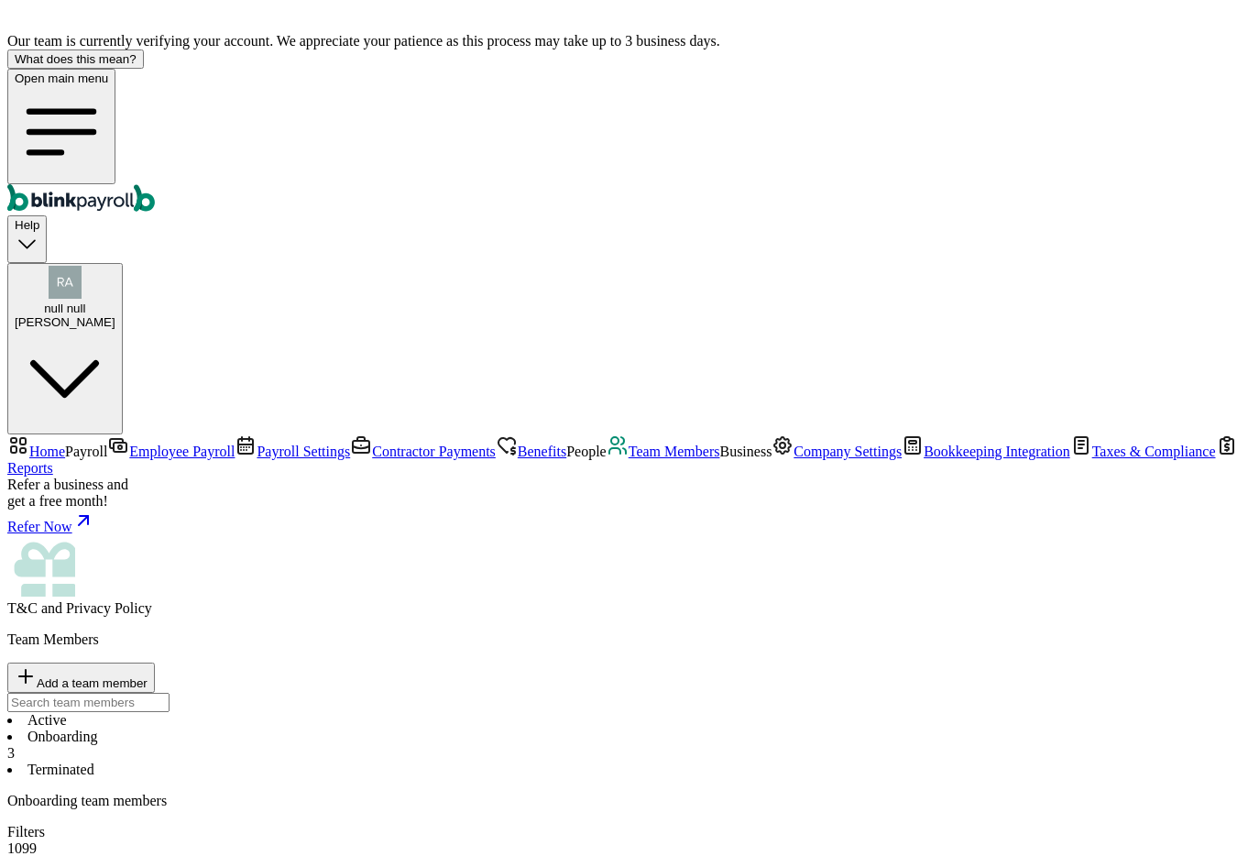
click at [123, 263] on button "null null [PERSON_NAME]" at bounding box center [64, 349] width 115 height 172
copy span "raj+01032025+01@blinkpayroll.com"
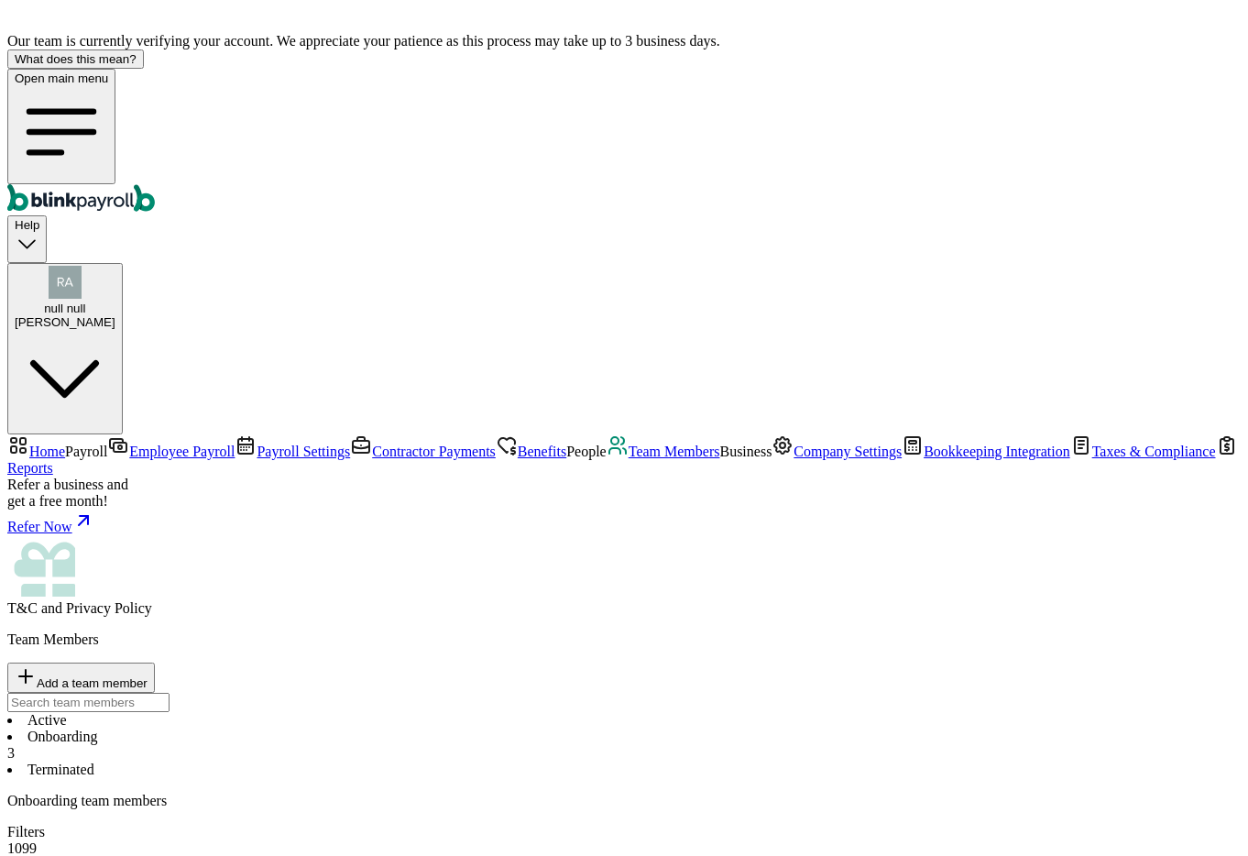
copy span "raj+01032025+01@blinkpayroll.com"
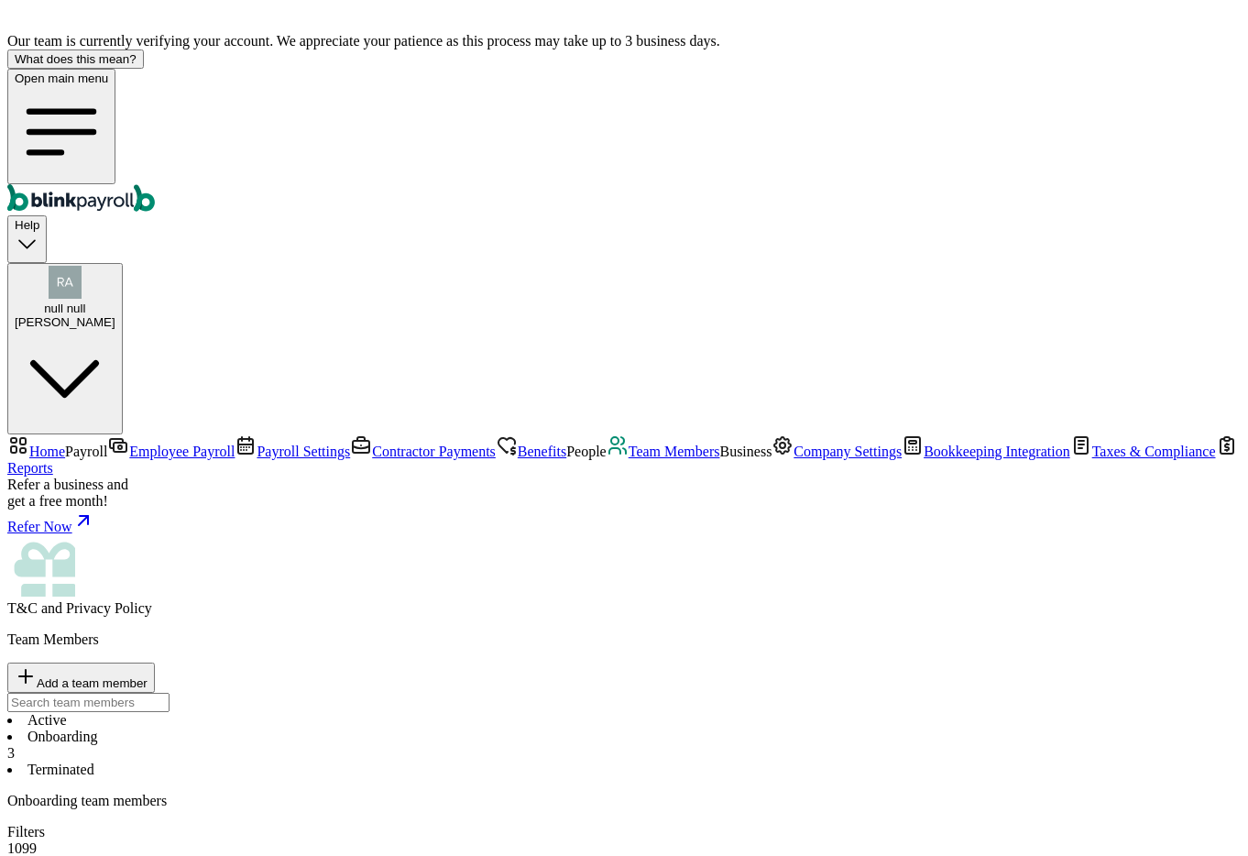
click at [144, 49] on button "What does this mean?" at bounding box center [75, 58] width 137 height 19
drag, startPoint x: 515, startPoint y: 406, endPoint x: 552, endPoint y: 459, distance: 64.6
drag, startPoint x: 838, startPoint y: 210, endPoint x: 947, endPoint y: 301, distance: 141.8
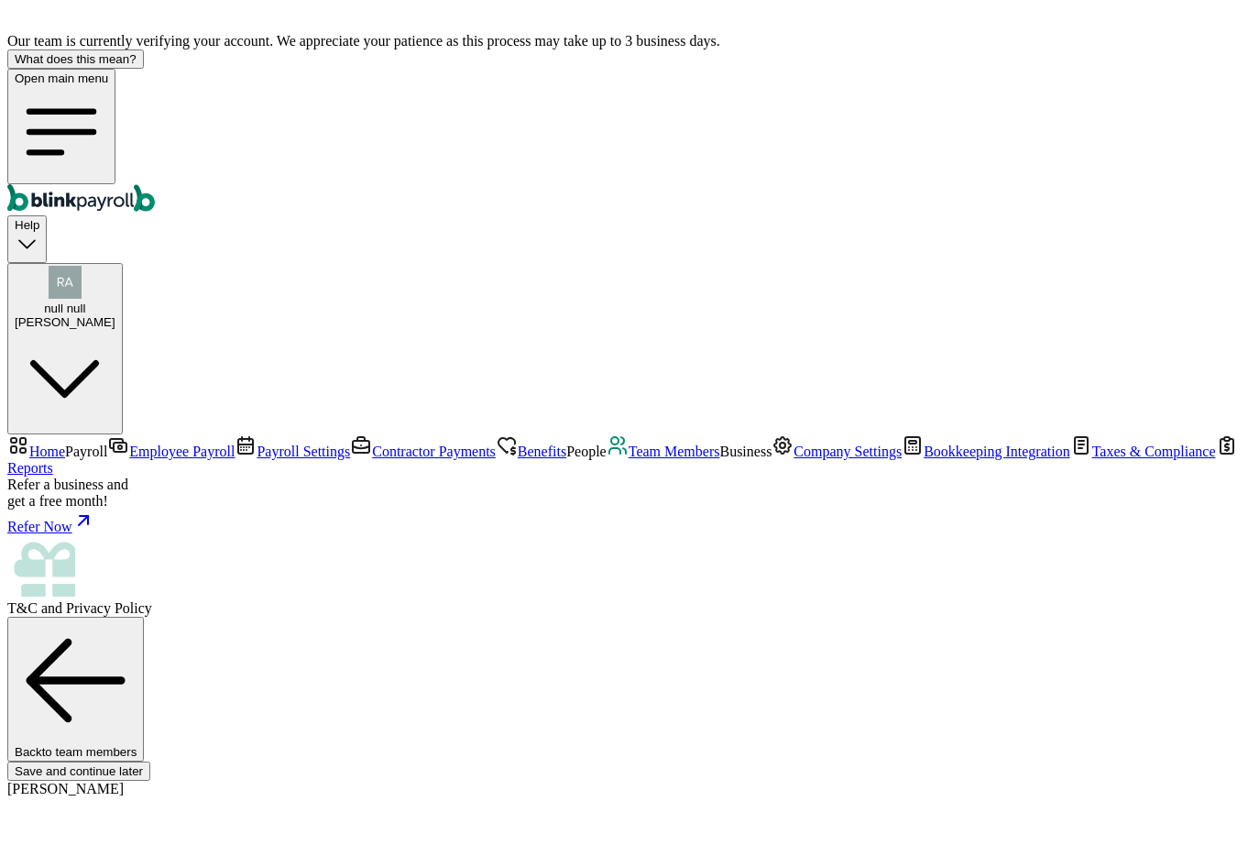
scroll to position [213, 0]
click at [629, 459] on span "Team Members" at bounding box center [675, 451] width 92 height 16
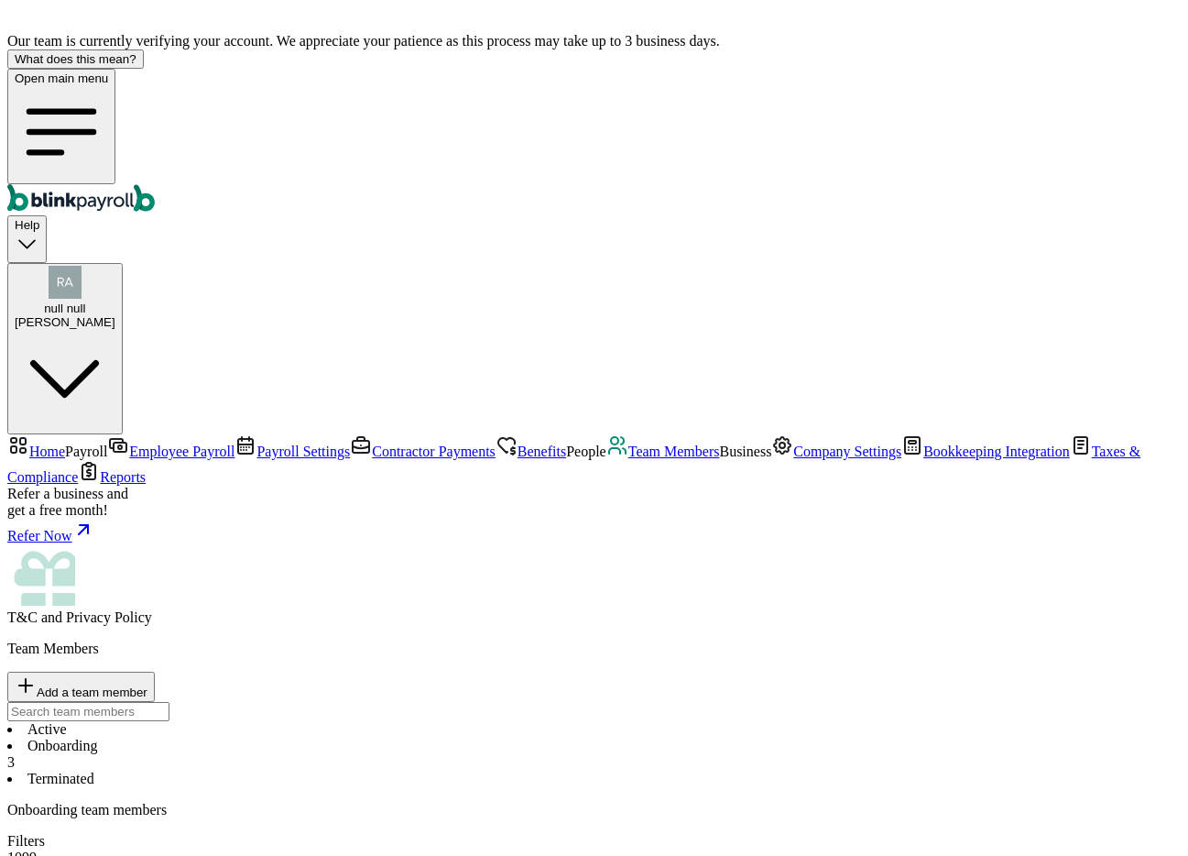
click at [598, 802] on div "Onboarding team members Filters 1099 W2" at bounding box center [594, 842] width 1174 height 81
click at [498, 802] on div "Onboarding team members Filters 1099 W2" at bounding box center [594, 842] width 1174 height 81
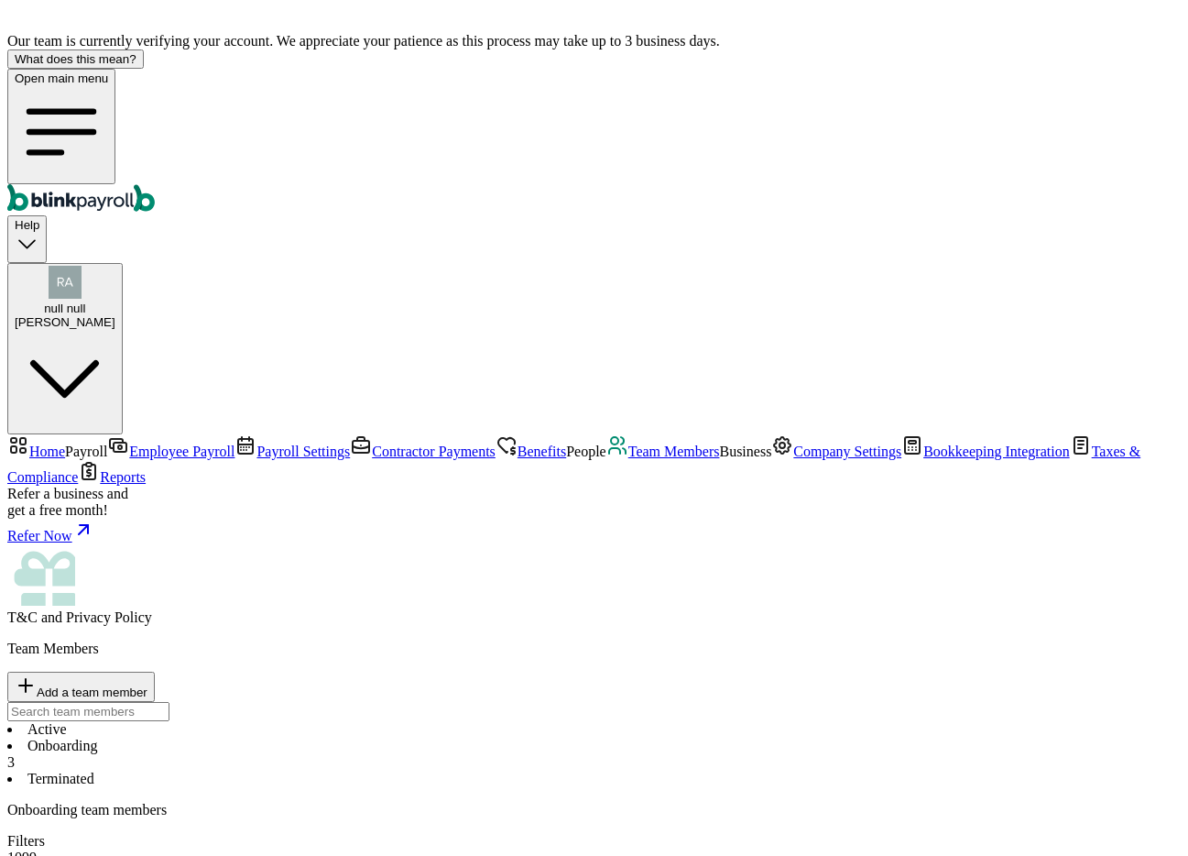
click at [289, 721] on li "Active" at bounding box center [594, 729] width 1174 height 16
click at [356, 738] on li "Onboarding 3" at bounding box center [594, 754] width 1174 height 33
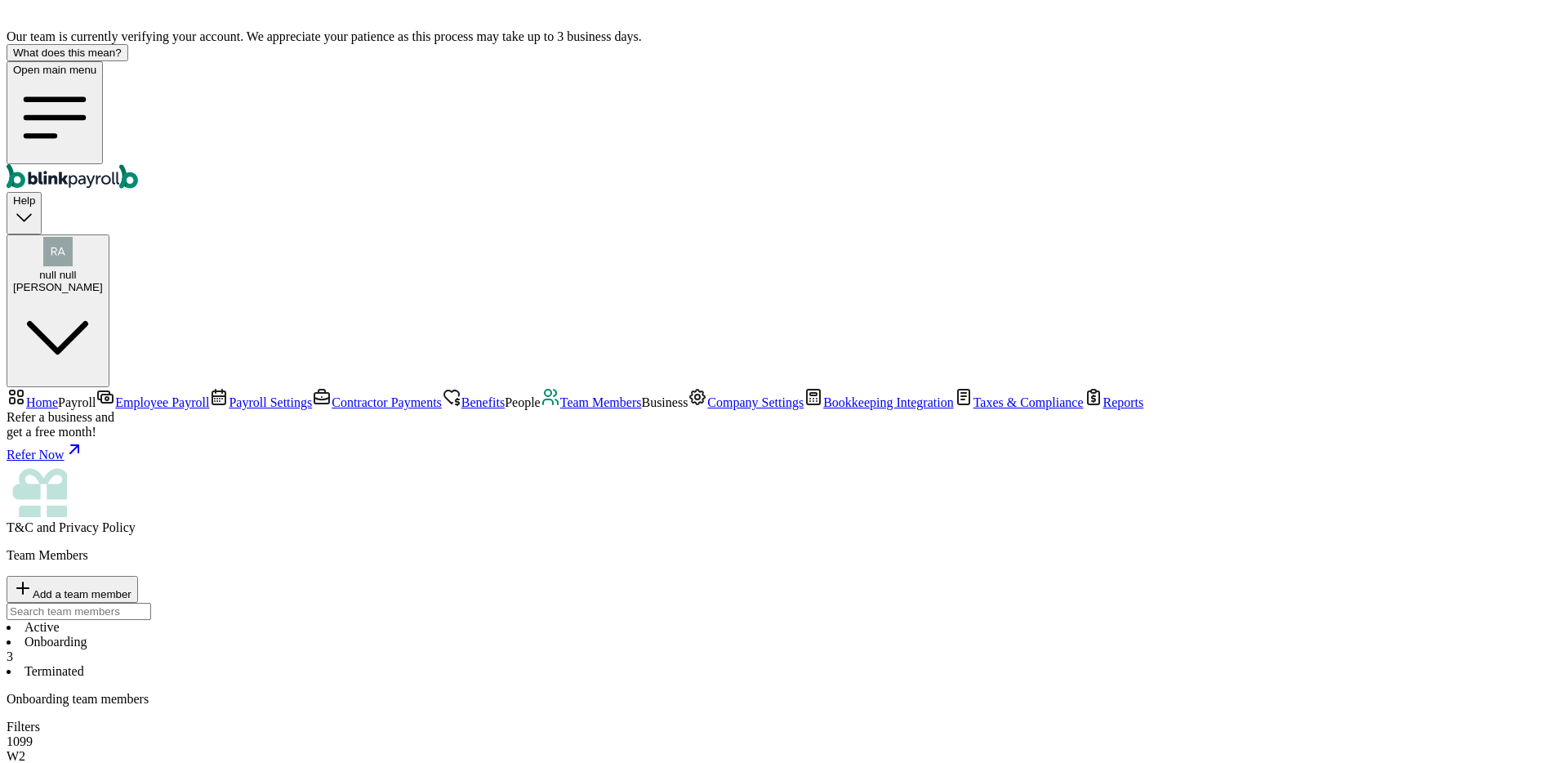
click at [110, 234] on button "null null BHautik" at bounding box center [57, 311] width 103 height 153
